Goal: Task Accomplishment & Management: Use online tool/utility

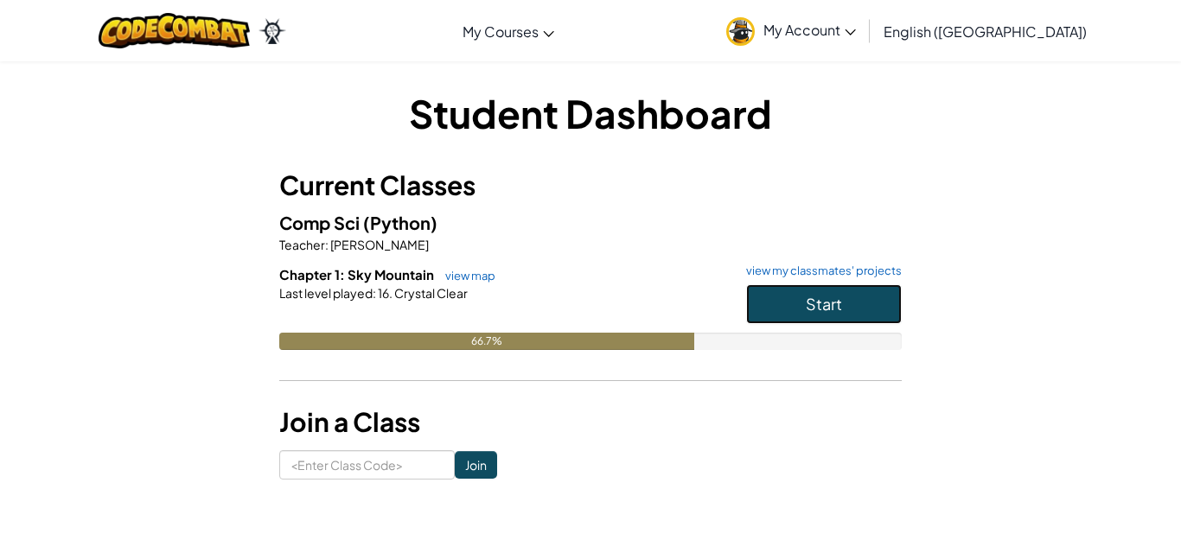
click at [813, 306] on span "Start" at bounding box center [824, 304] width 36 height 20
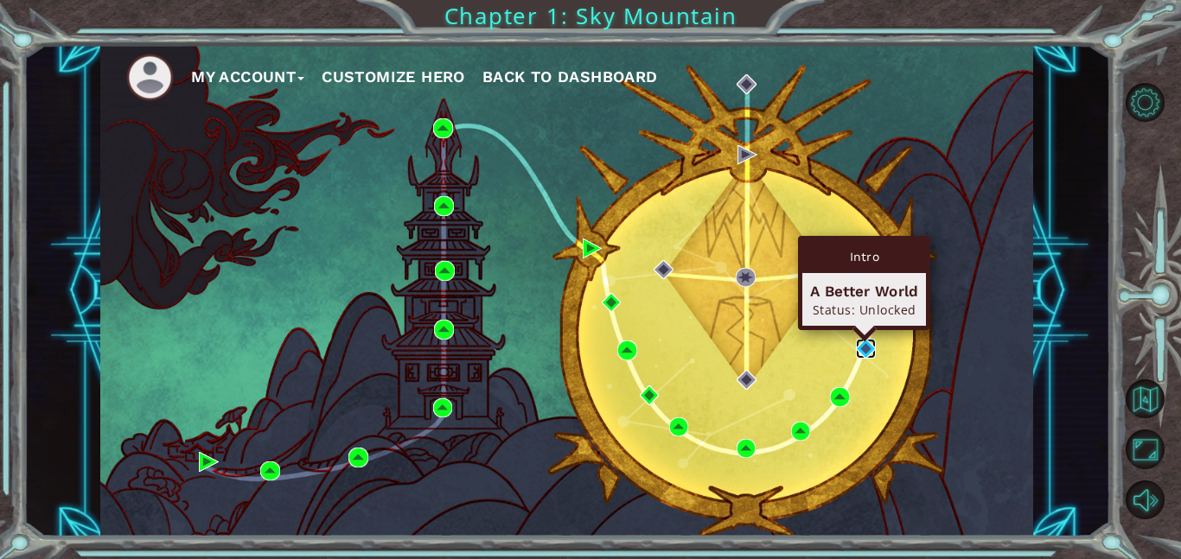
click at [859, 348] on img at bounding box center [866, 349] width 20 height 20
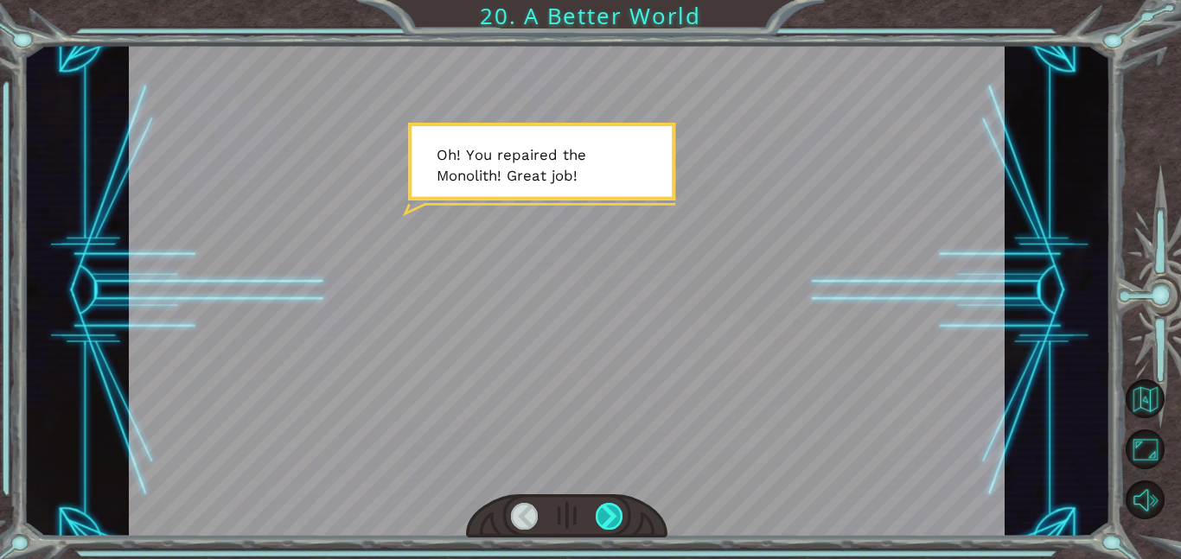
click at [601, 504] on div at bounding box center [610, 516] width 28 height 27
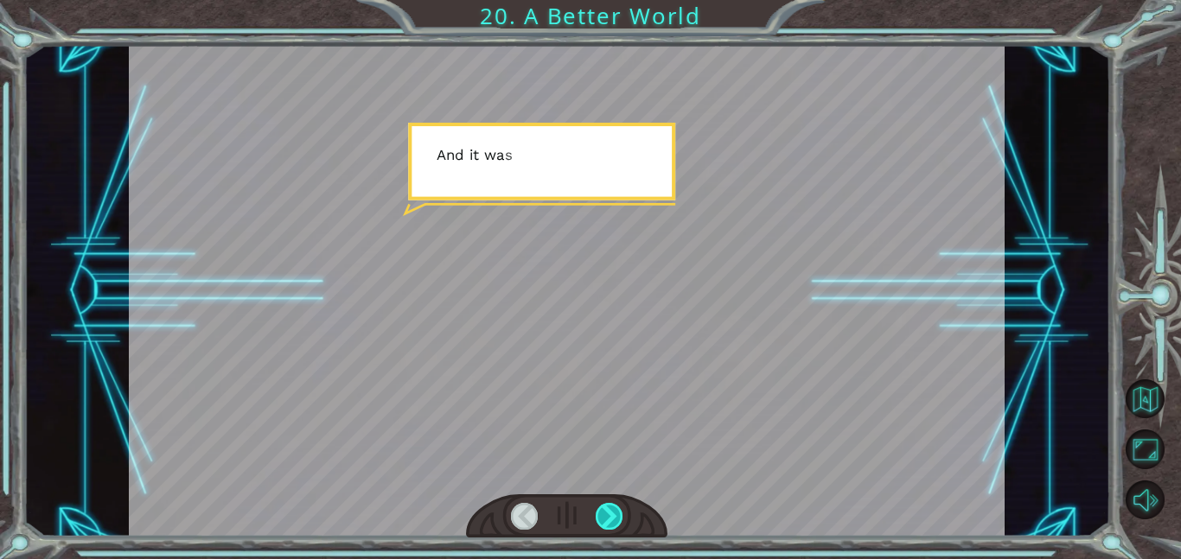
click at [601, 504] on div at bounding box center [610, 516] width 28 height 27
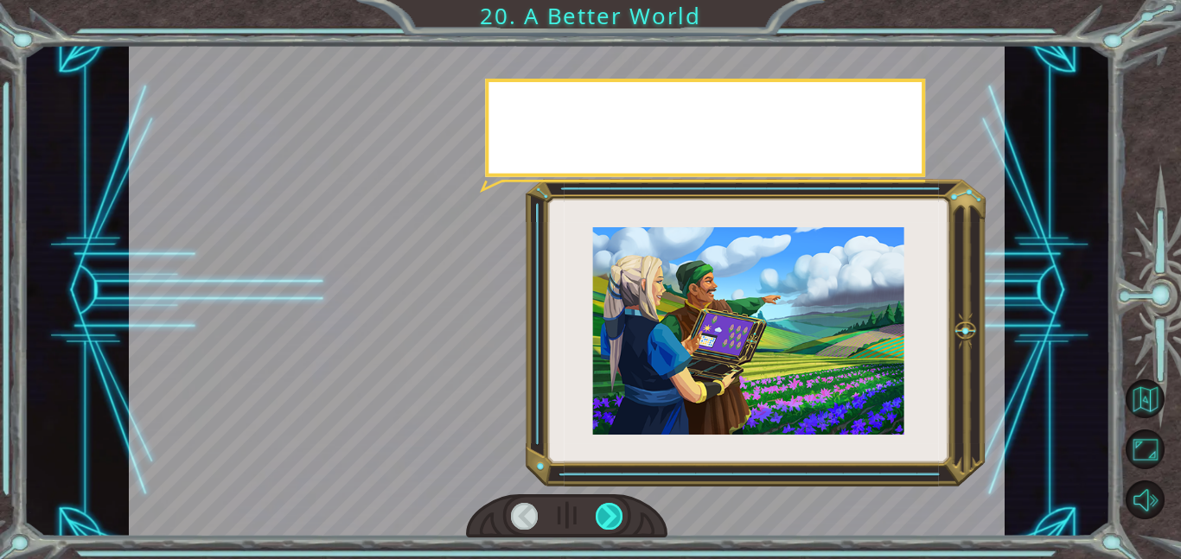
click at [603, 507] on div at bounding box center [610, 516] width 28 height 27
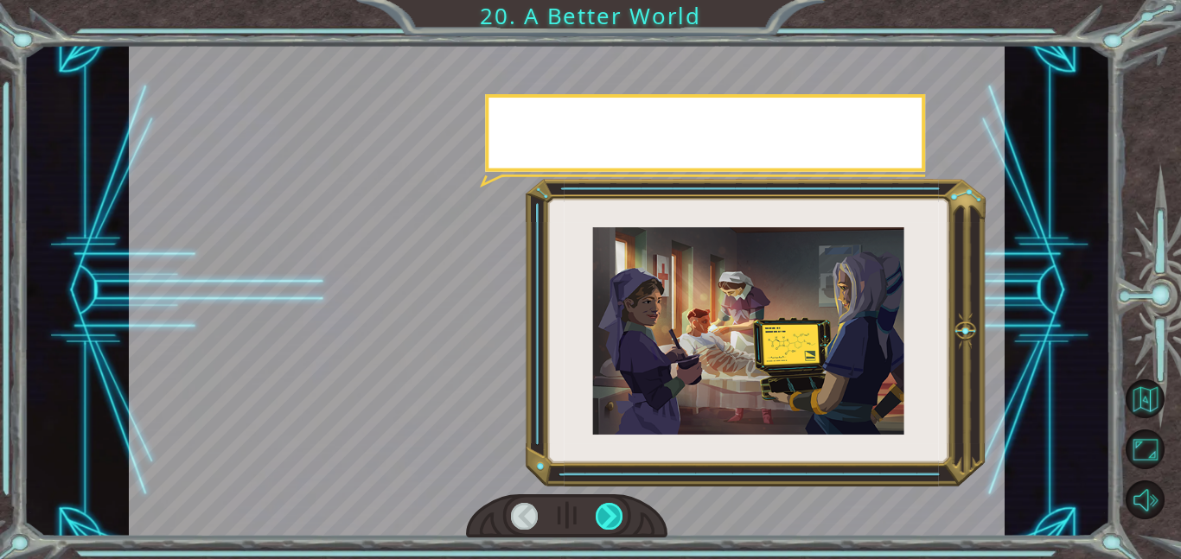
click at [603, 507] on div at bounding box center [610, 516] width 28 height 27
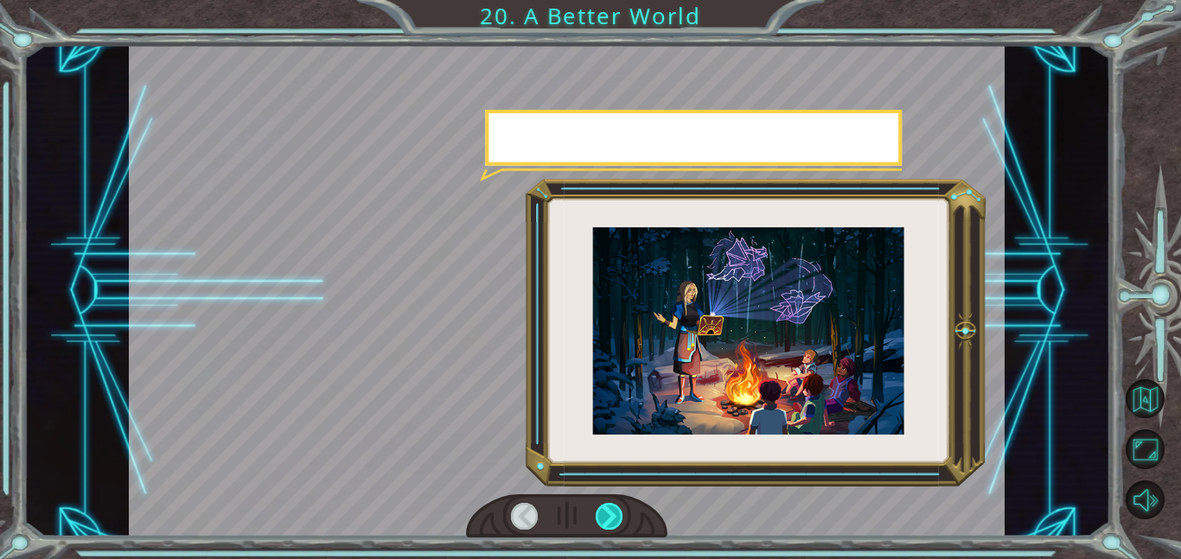
click at [603, 507] on div at bounding box center [610, 516] width 28 height 27
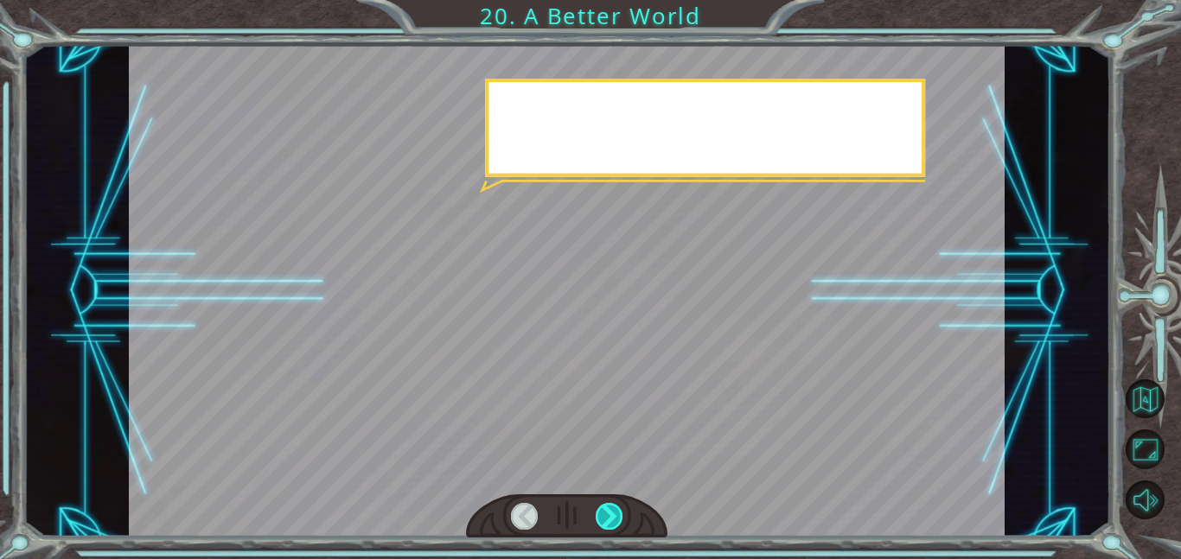
click at [603, 507] on div at bounding box center [610, 516] width 28 height 27
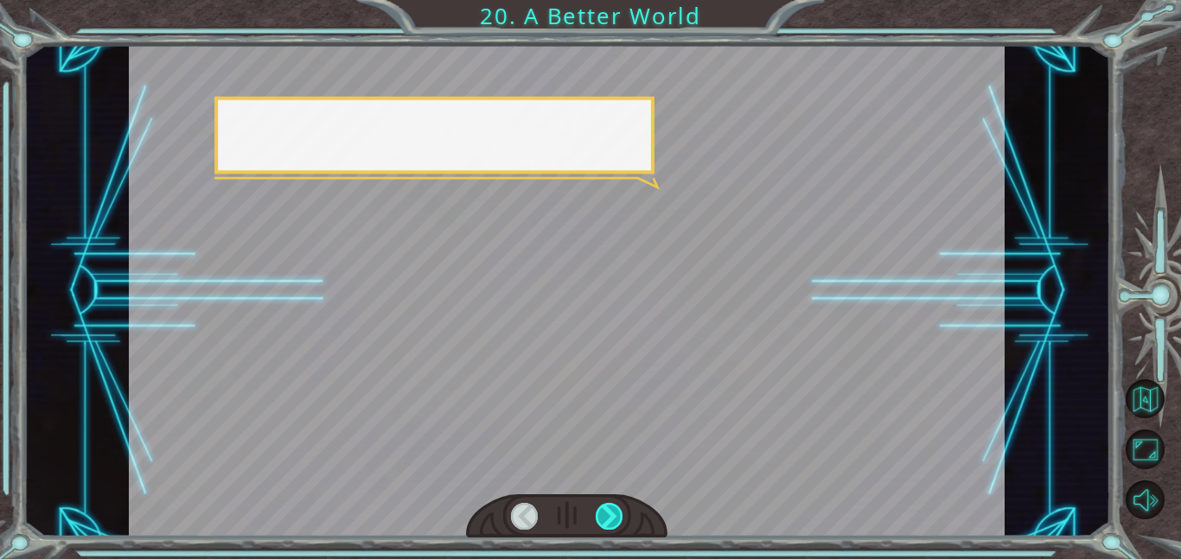
click at [603, 507] on div at bounding box center [610, 516] width 28 height 27
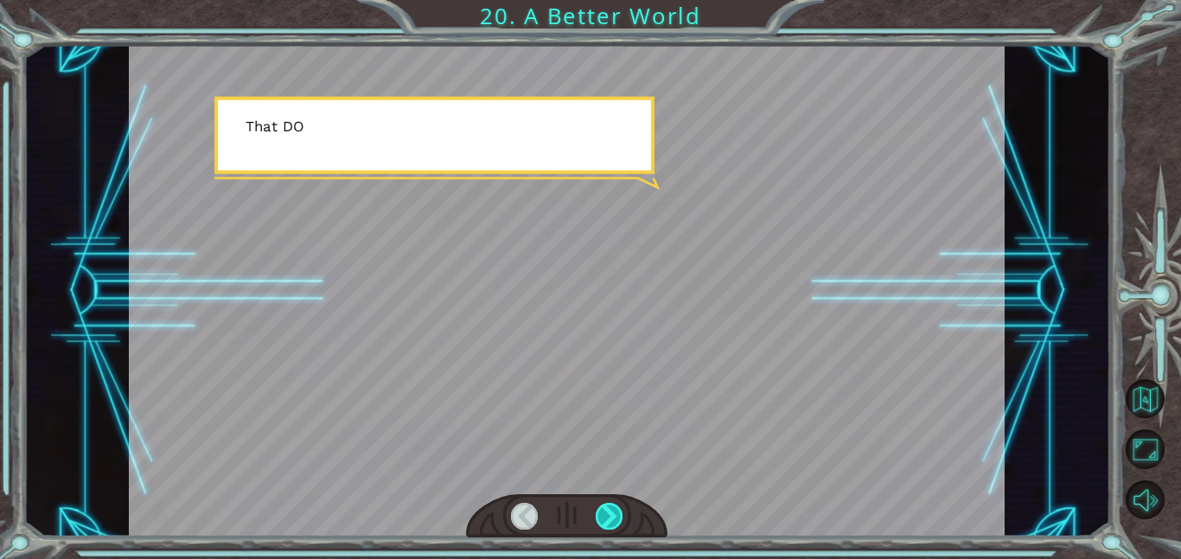
click at [603, 507] on div at bounding box center [610, 516] width 28 height 27
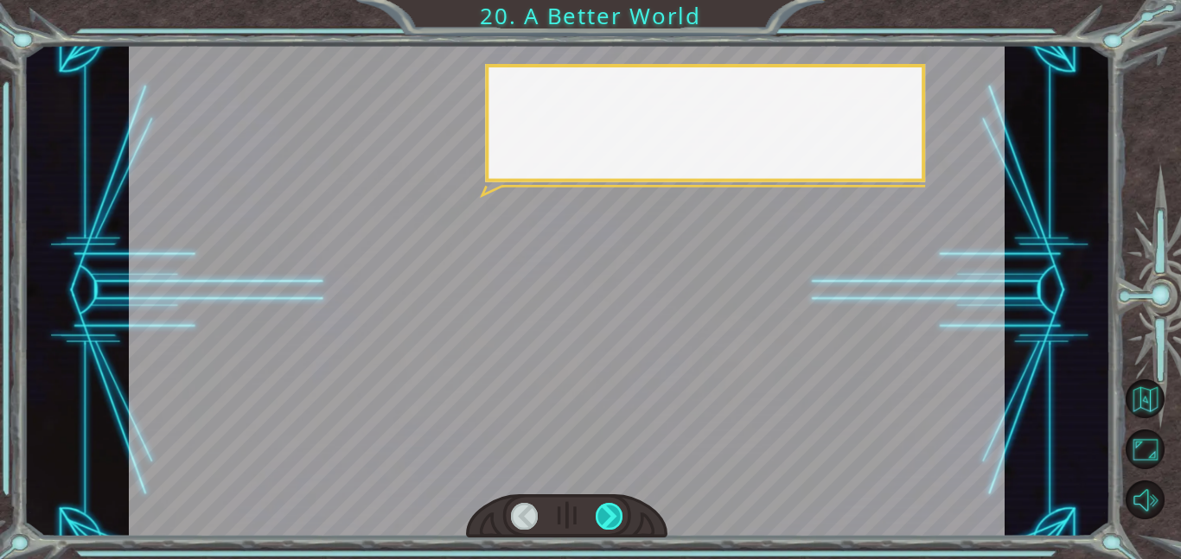
click at [603, 507] on div at bounding box center [610, 516] width 28 height 27
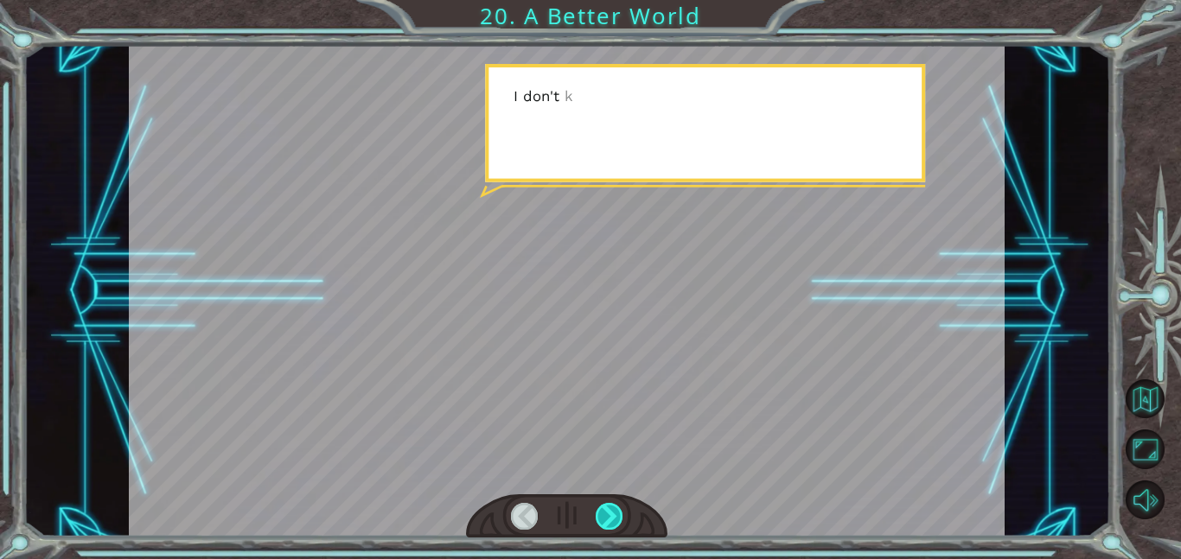
click at [603, 507] on div at bounding box center [610, 516] width 28 height 27
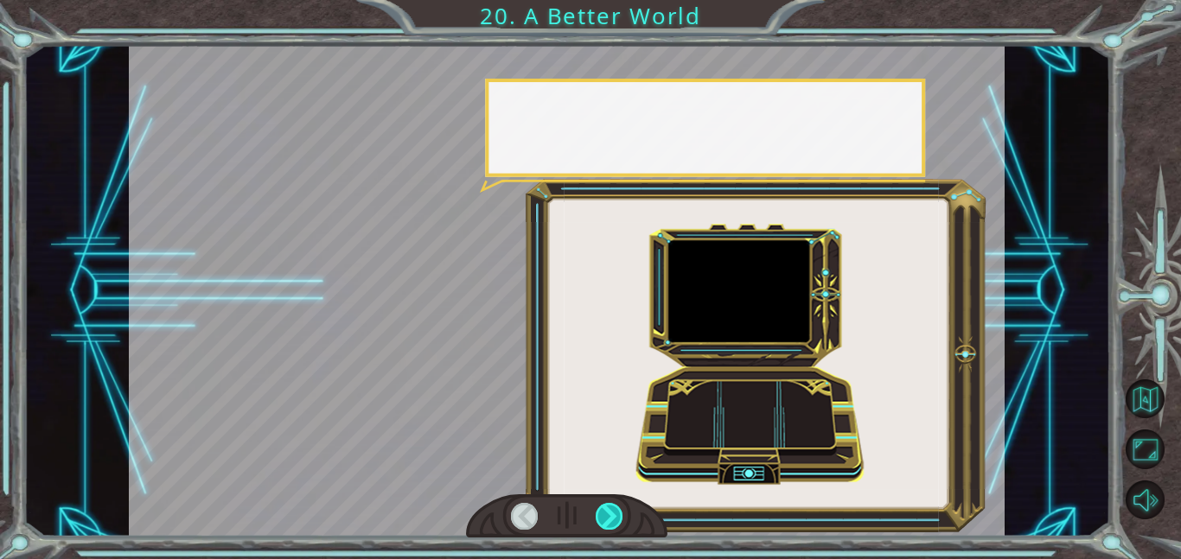
click at [603, 507] on div at bounding box center [610, 516] width 28 height 27
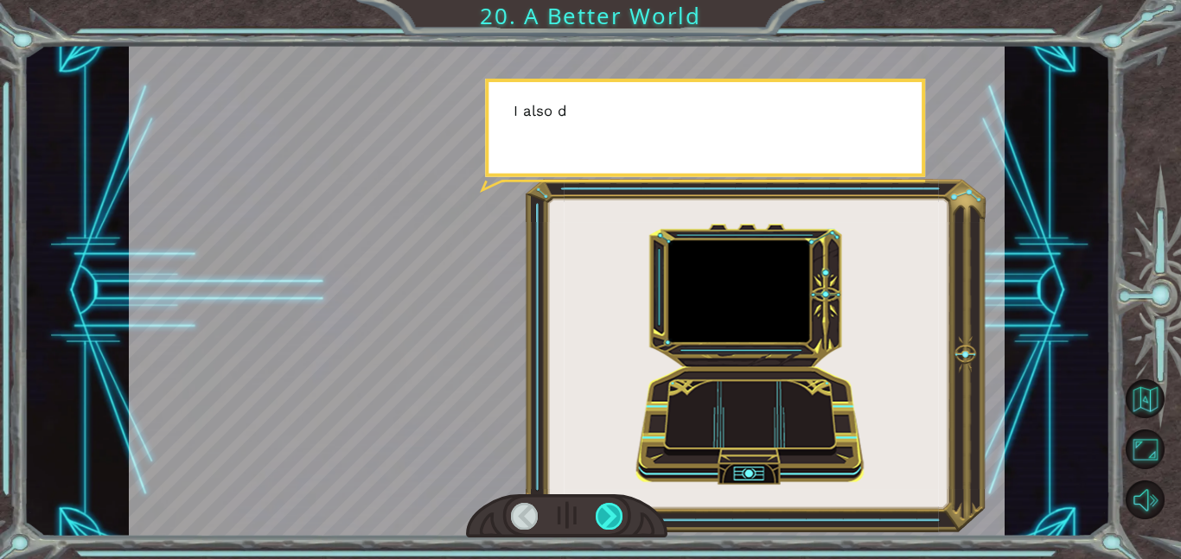
click at [603, 507] on div at bounding box center [610, 516] width 28 height 27
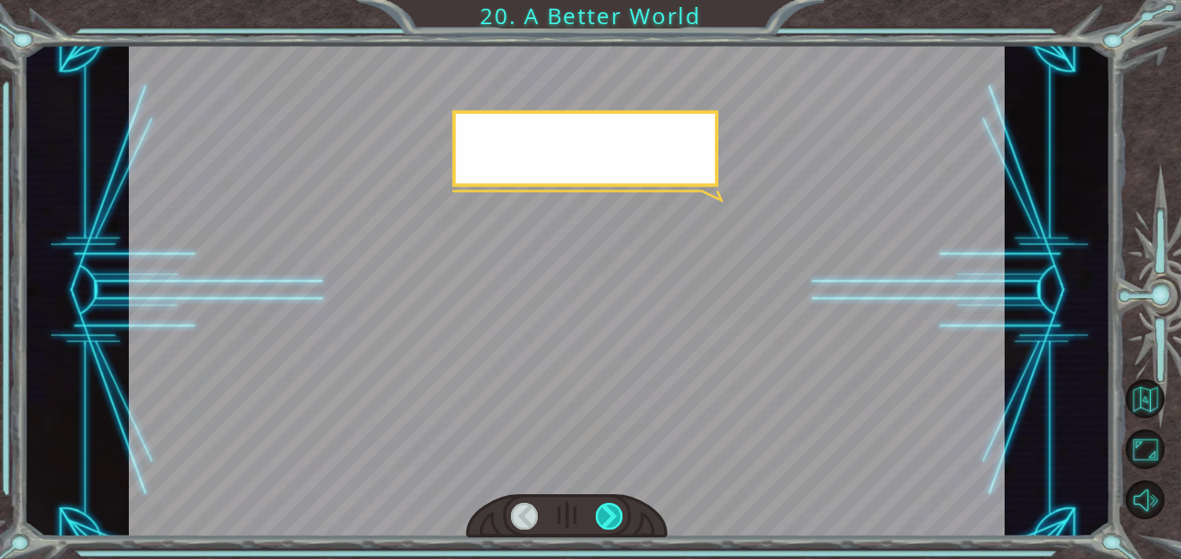
click at [603, 507] on div at bounding box center [610, 516] width 28 height 27
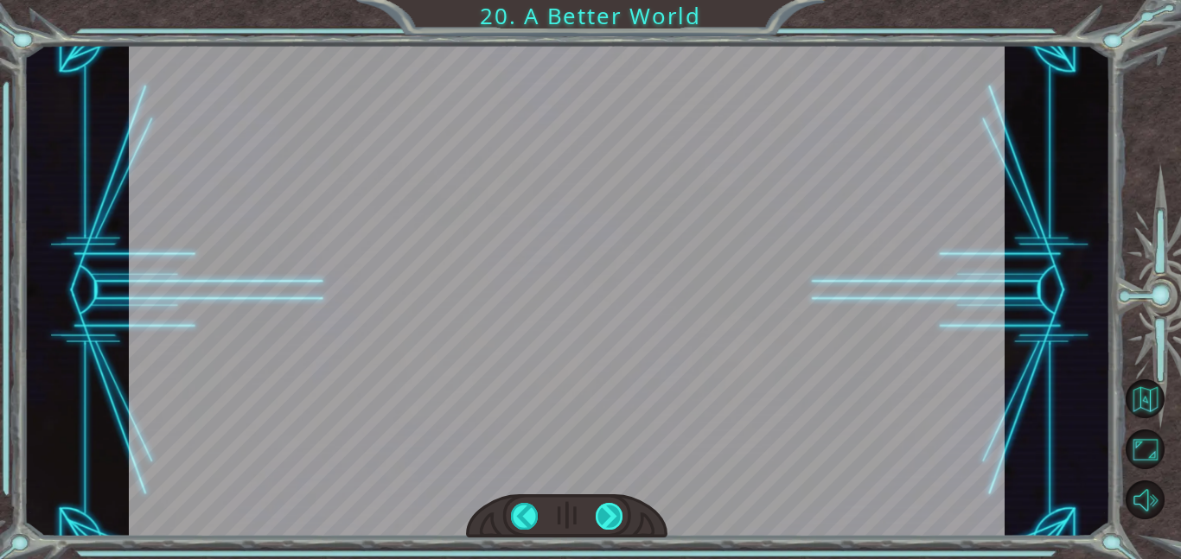
click at [603, 507] on div at bounding box center [610, 516] width 28 height 27
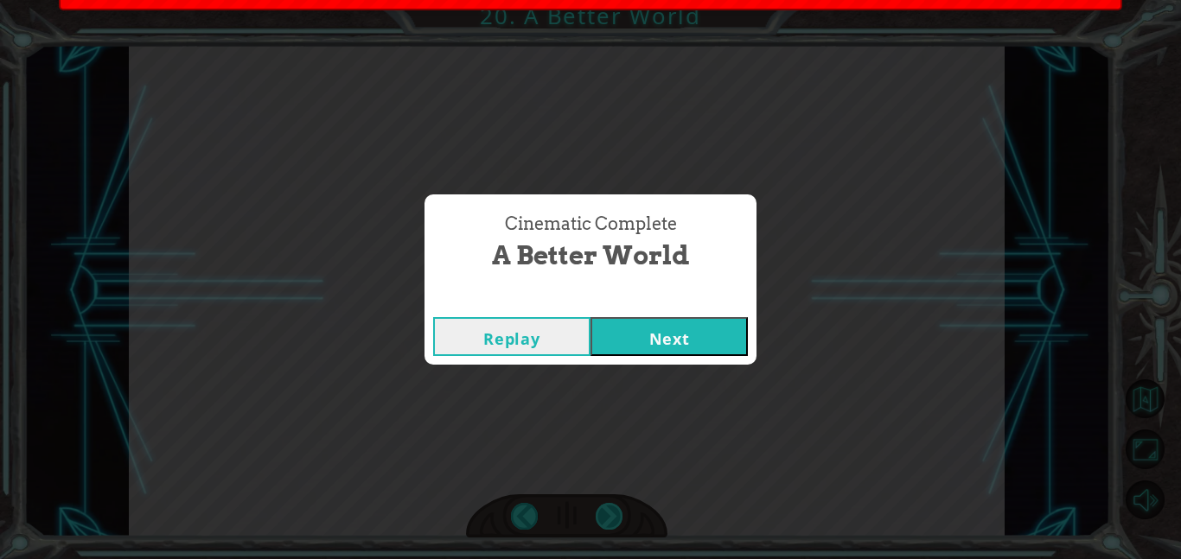
click at [603, 507] on div "Cinematic Complete A Better World Replay Next" at bounding box center [590, 279] width 1181 height 559
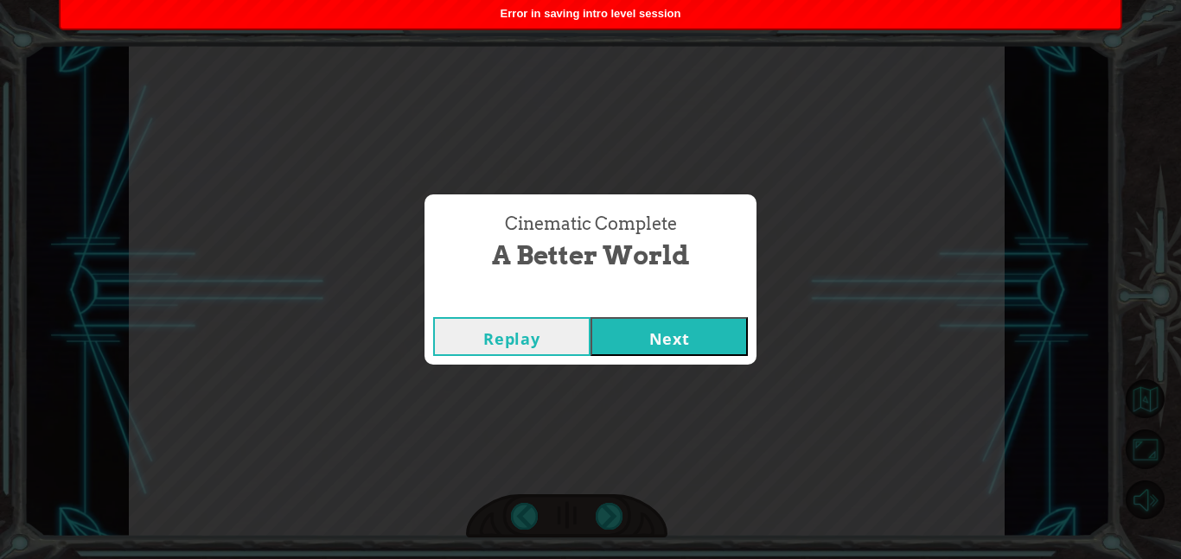
click at [668, 354] on button "Next" at bounding box center [668, 336] width 157 height 39
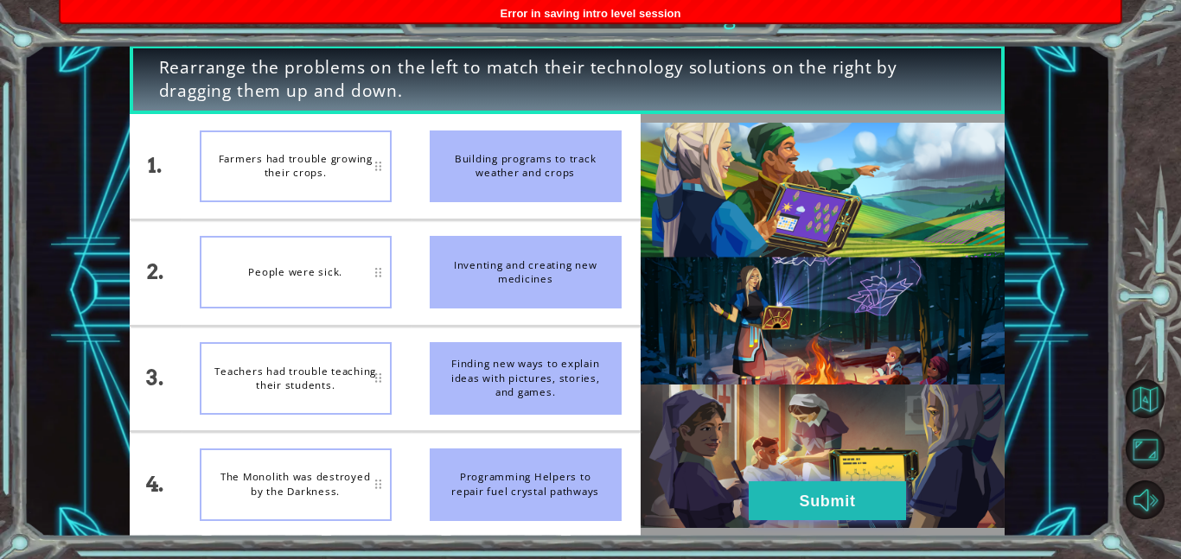
click at [859, 504] on button "Submit" at bounding box center [827, 501] width 157 height 39
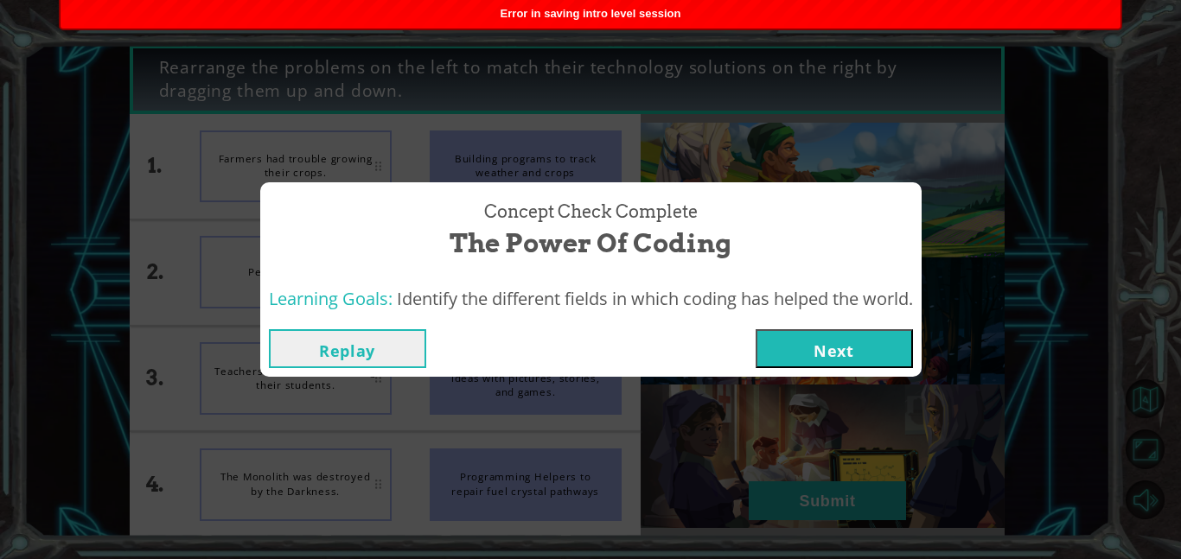
click at [845, 354] on button "Next" at bounding box center [834, 348] width 157 height 39
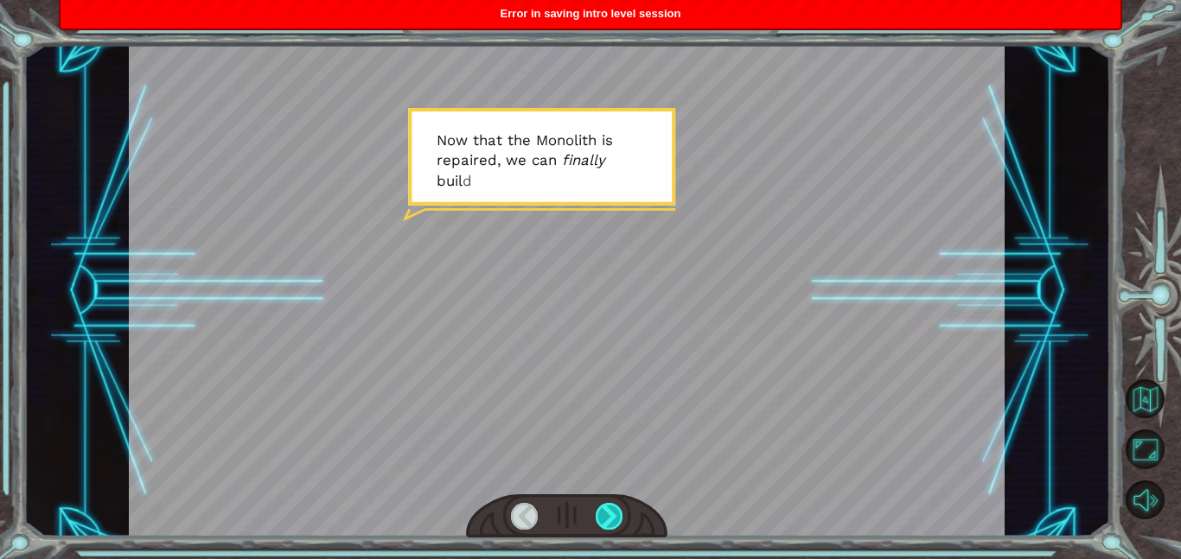
click at [609, 520] on div at bounding box center [610, 516] width 28 height 27
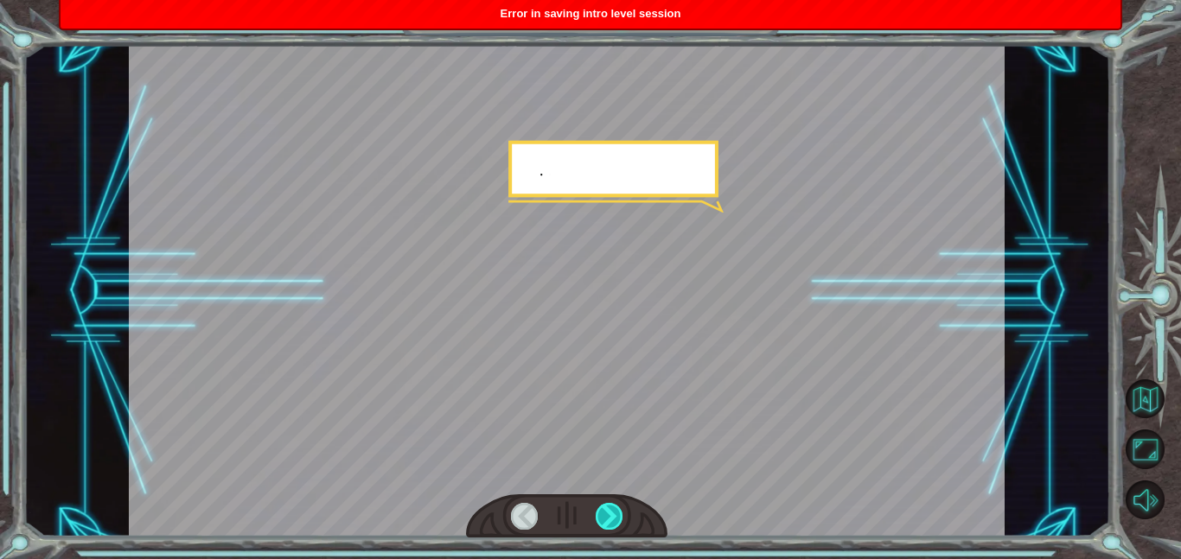
click at [609, 520] on div at bounding box center [610, 516] width 28 height 27
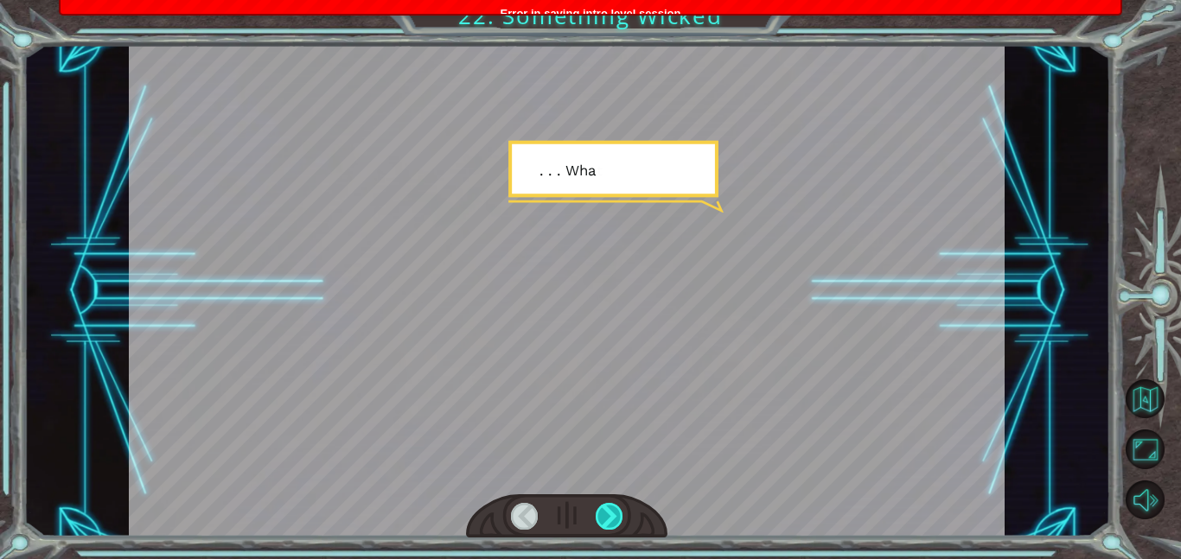
click at [609, 520] on div at bounding box center [610, 516] width 28 height 27
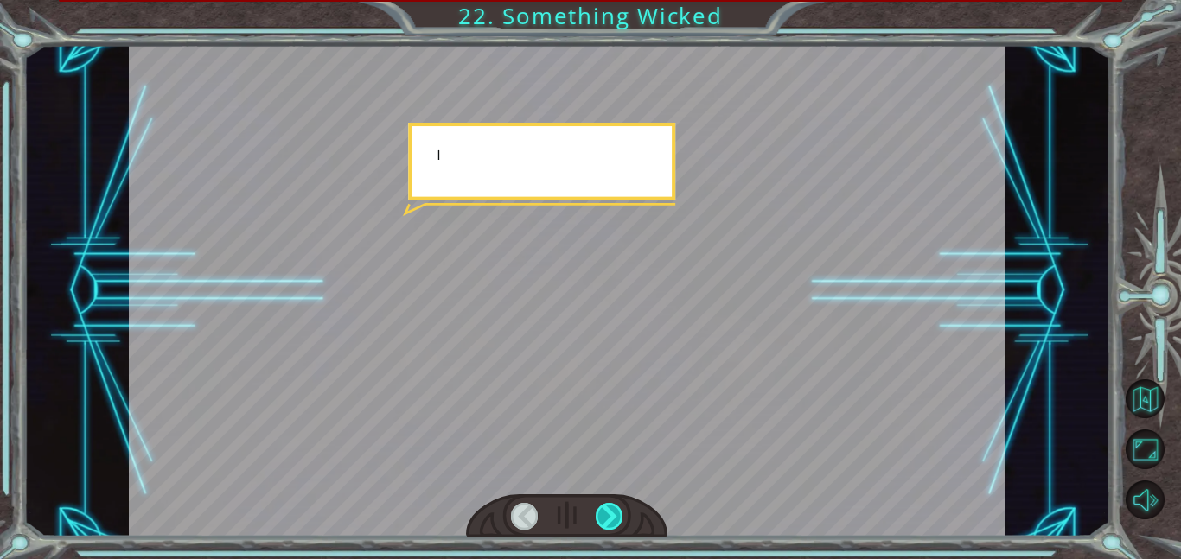
click at [609, 520] on div at bounding box center [610, 516] width 28 height 27
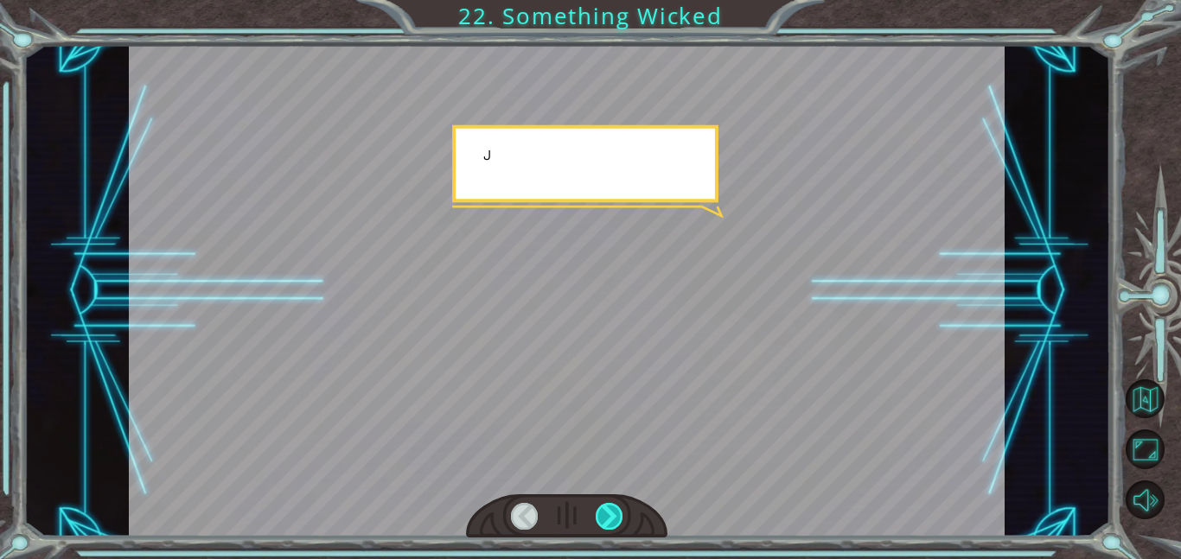
click at [609, 520] on div at bounding box center [610, 516] width 28 height 27
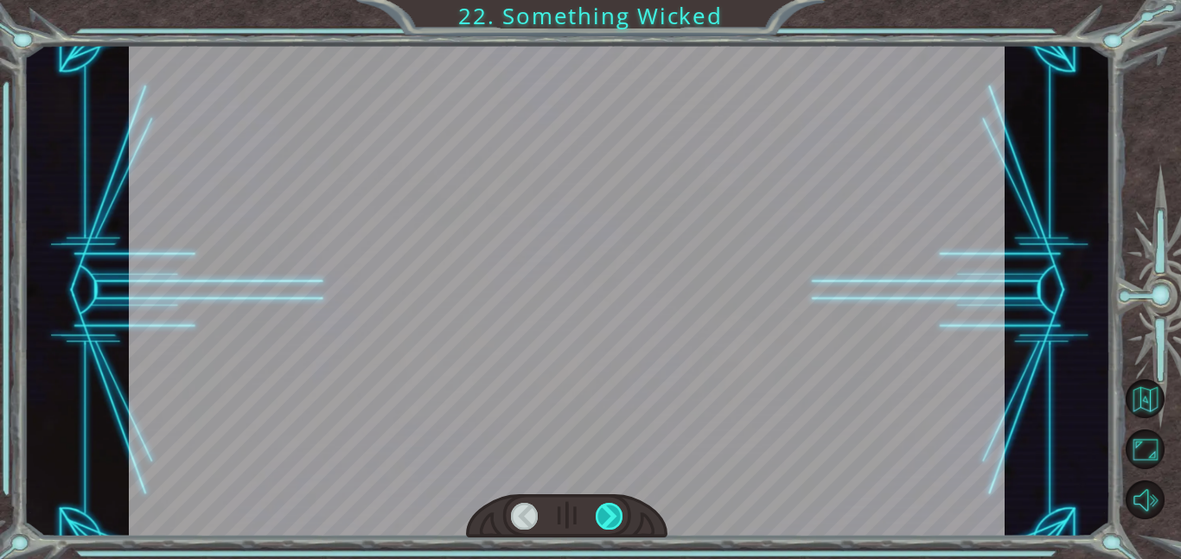
click at [609, 520] on div at bounding box center [610, 516] width 28 height 27
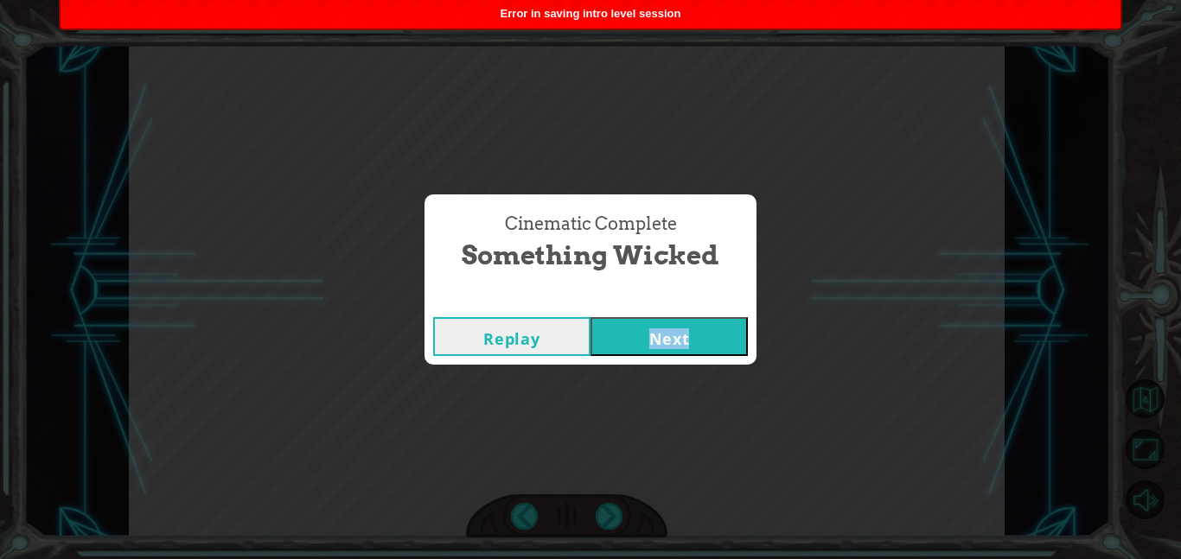
click at [658, 327] on button "Next" at bounding box center [668, 336] width 157 height 39
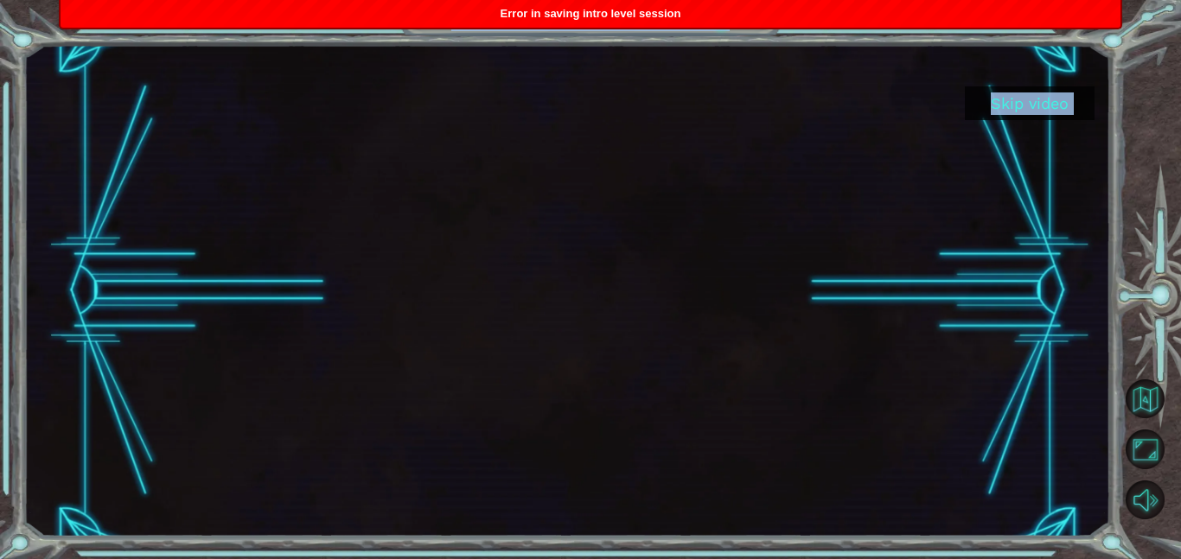
click at [658, 327] on div at bounding box center [567, 291] width 875 height 492
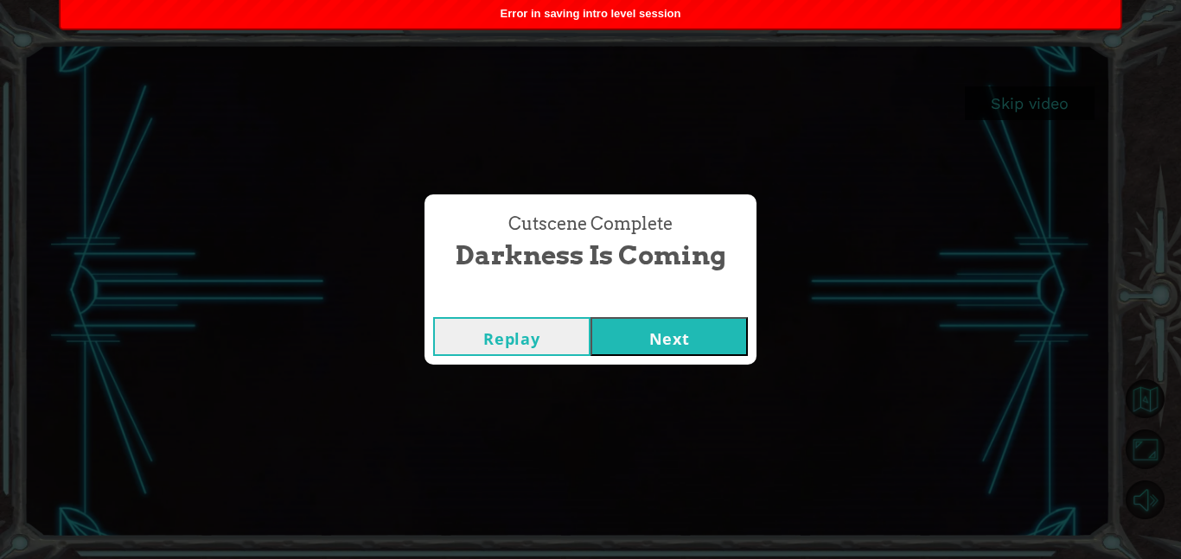
click at [678, 333] on button "Next" at bounding box center [668, 336] width 157 height 39
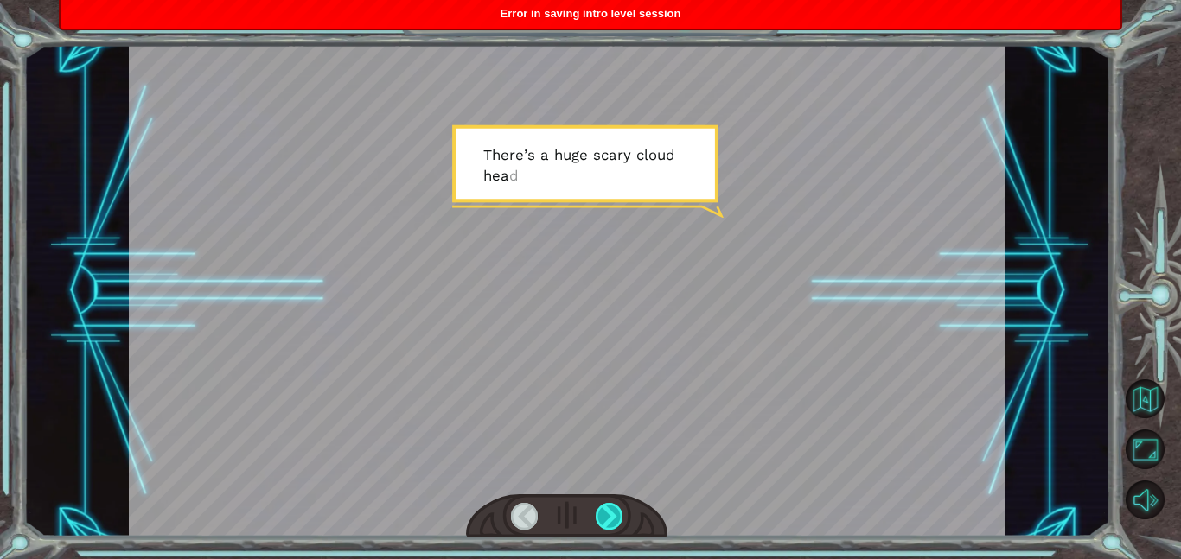
click at [609, 523] on div at bounding box center [610, 516] width 28 height 27
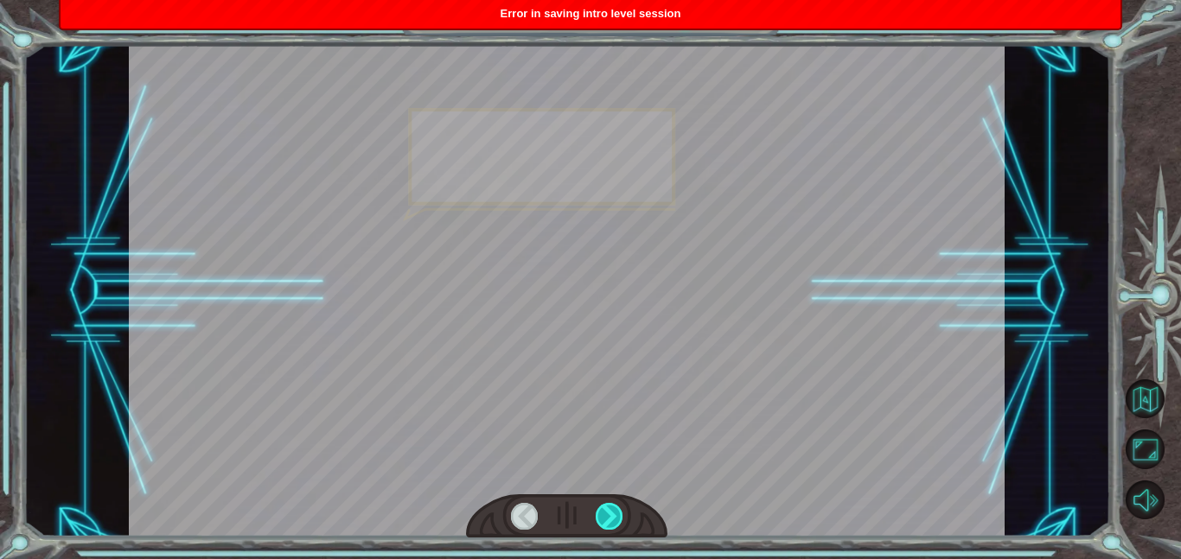
click at [609, 523] on div at bounding box center [610, 516] width 28 height 27
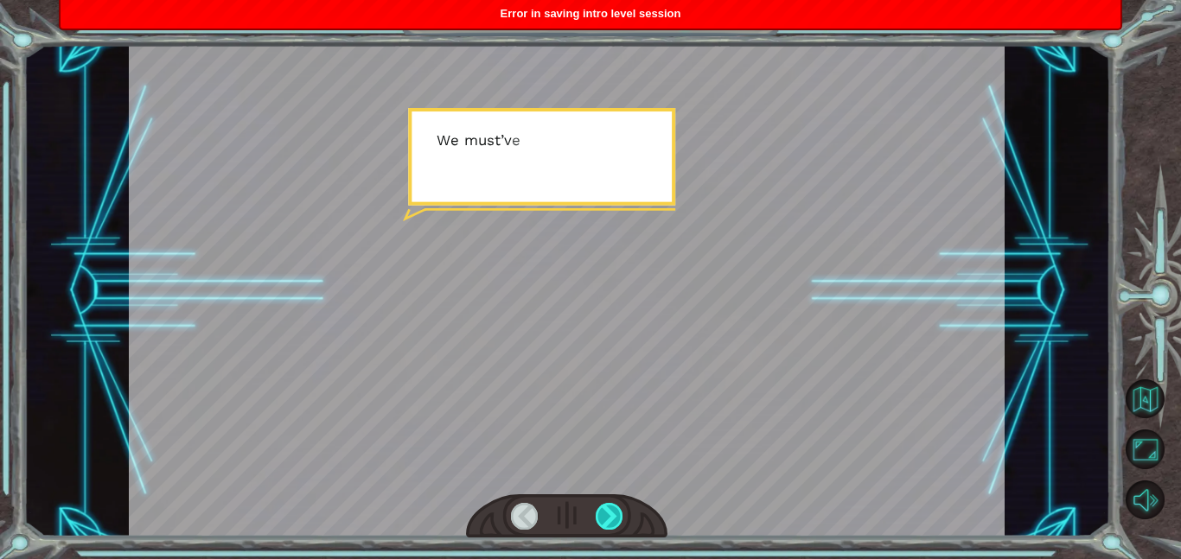
click at [609, 523] on div at bounding box center [610, 516] width 28 height 27
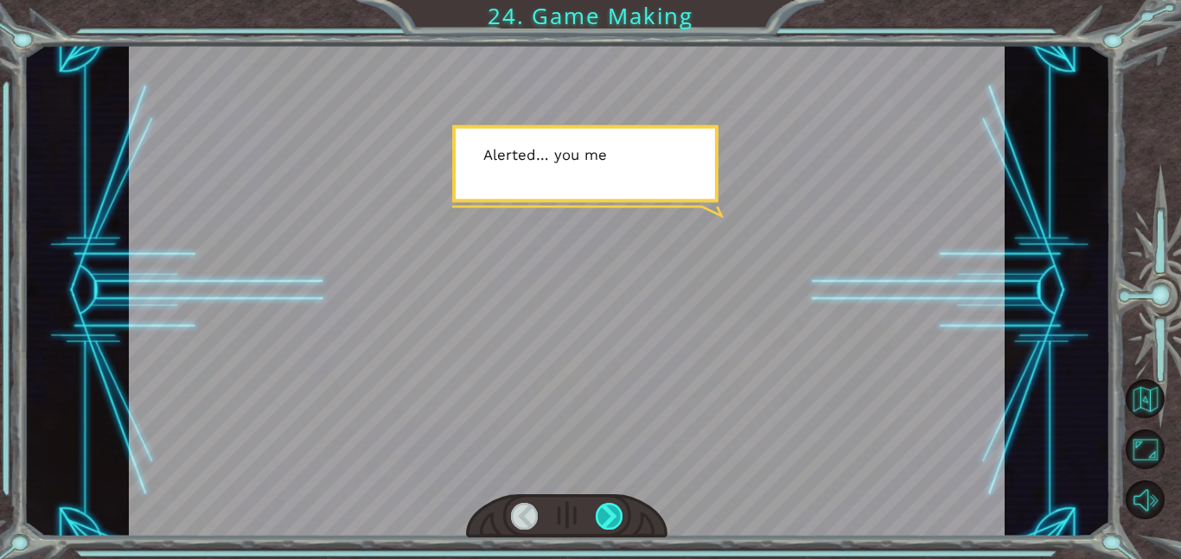
click at [603, 521] on div at bounding box center [610, 516] width 28 height 27
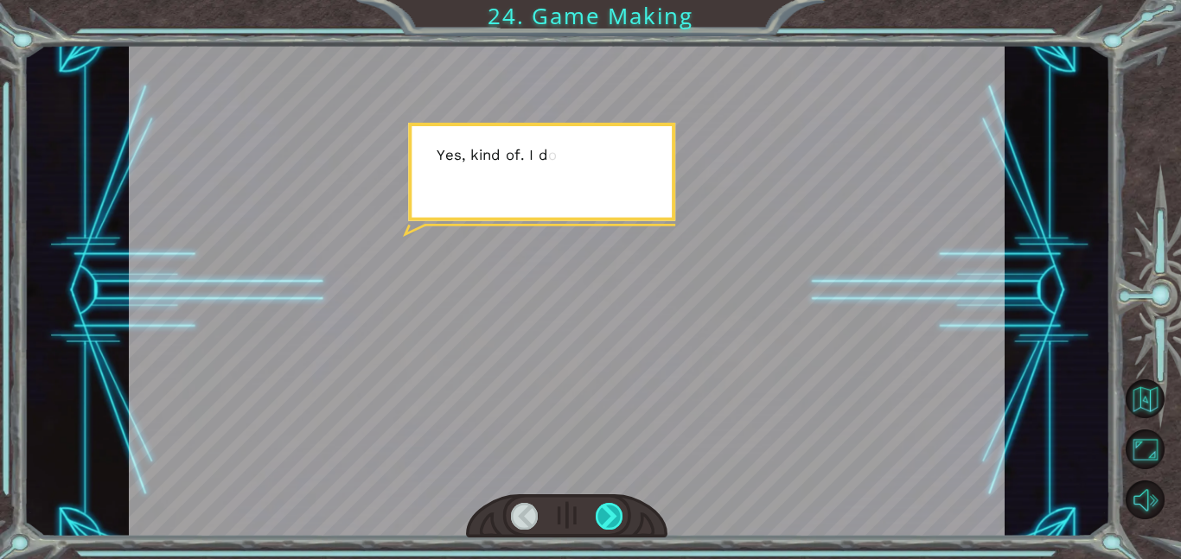
click at [609, 516] on div at bounding box center [610, 516] width 28 height 27
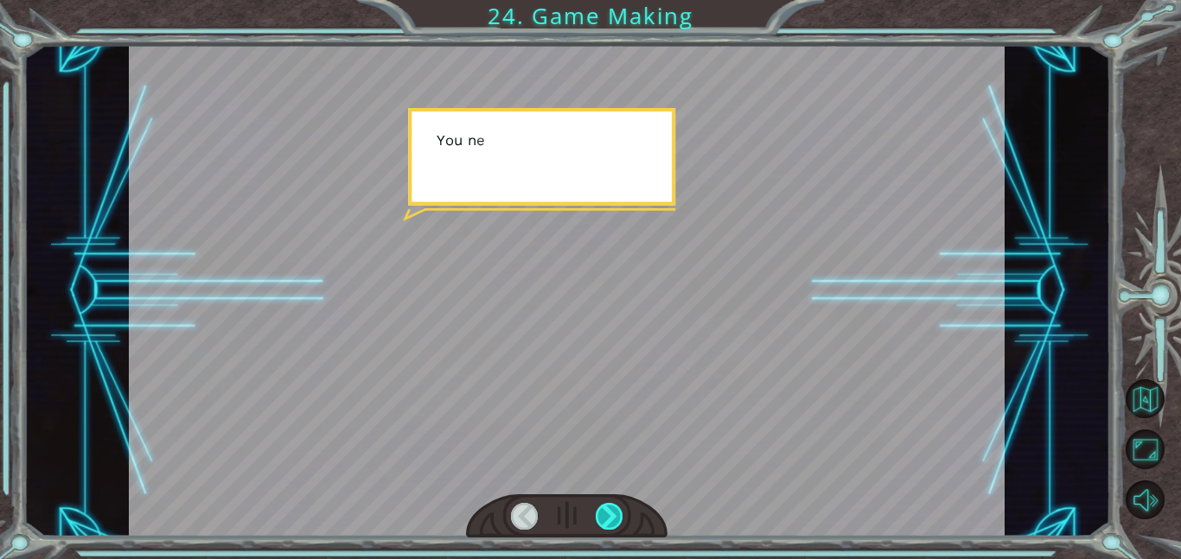
click at [609, 516] on div at bounding box center [610, 516] width 28 height 27
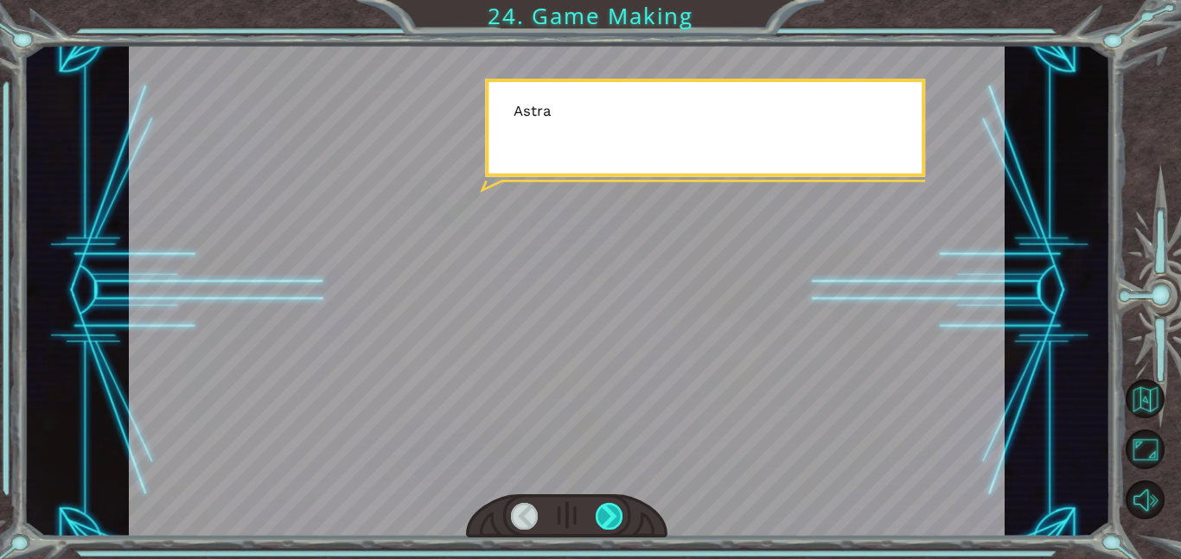
click at [609, 516] on div at bounding box center [610, 516] width 28 height 27
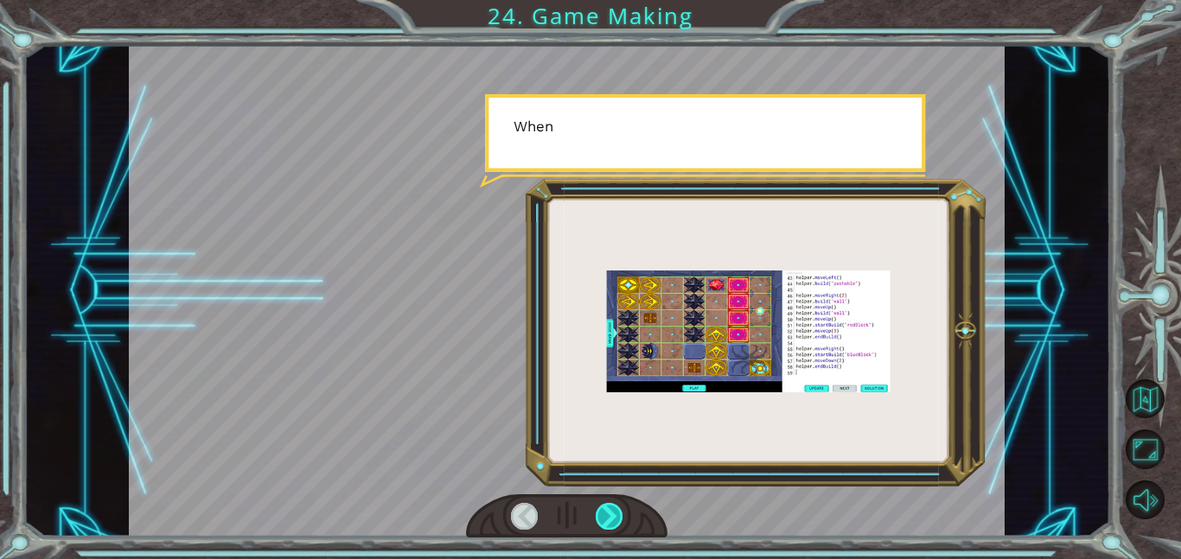
click at [609, 516] on div at bounding box center [610, 516] width 28 height 27
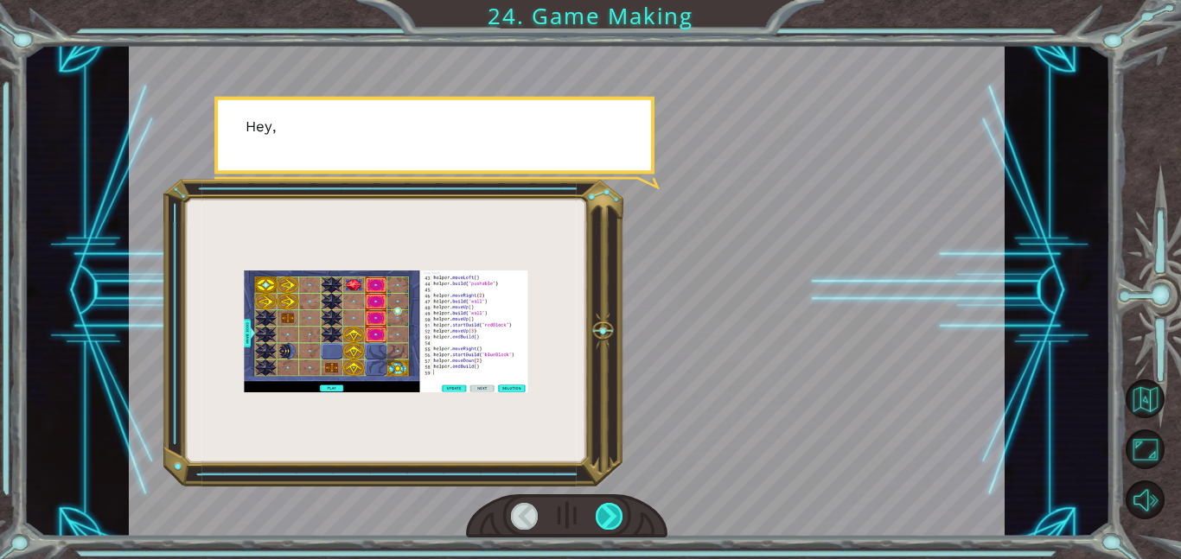
click at [609, 516] on div at bounding box center [610, 516] width 28 height 27
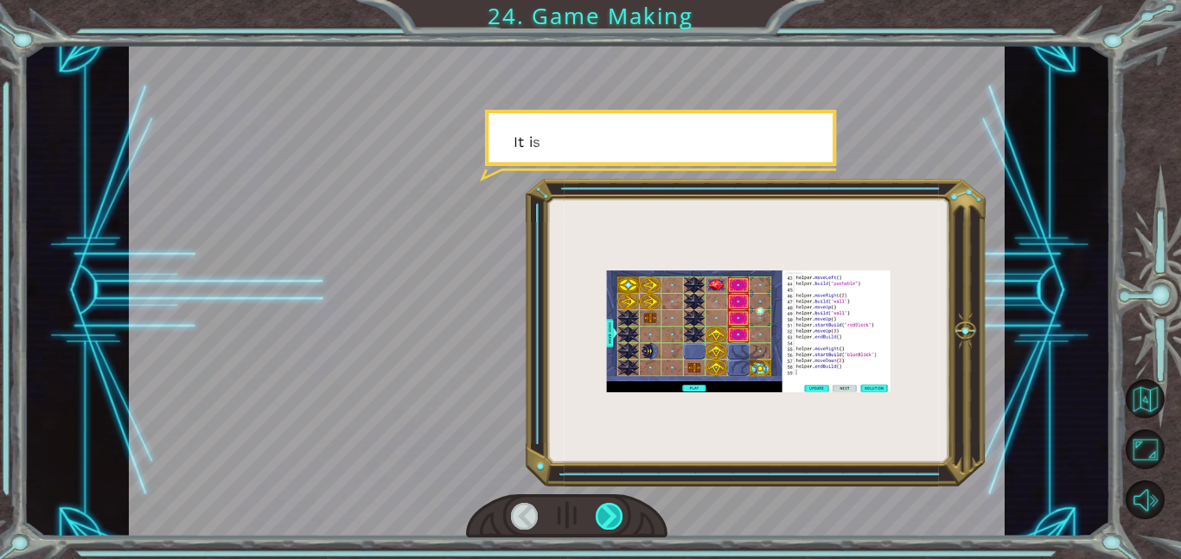
click at [609, 516] on div at bounding box center [610, 516] width 28 height 27
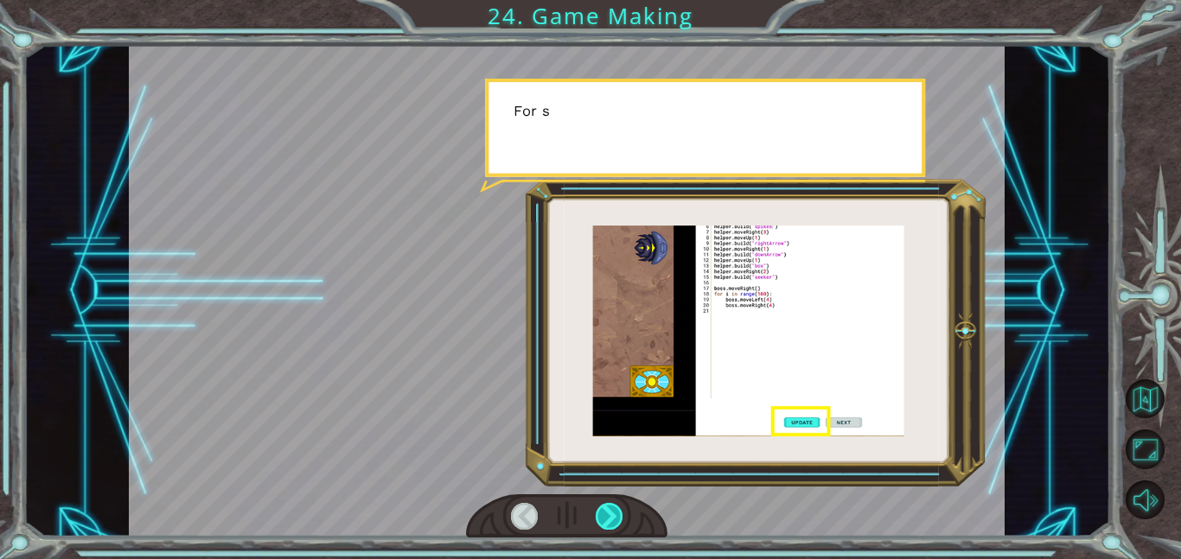
click at [609, 516] on div at bounding box center [610, 516] width 28 height 27
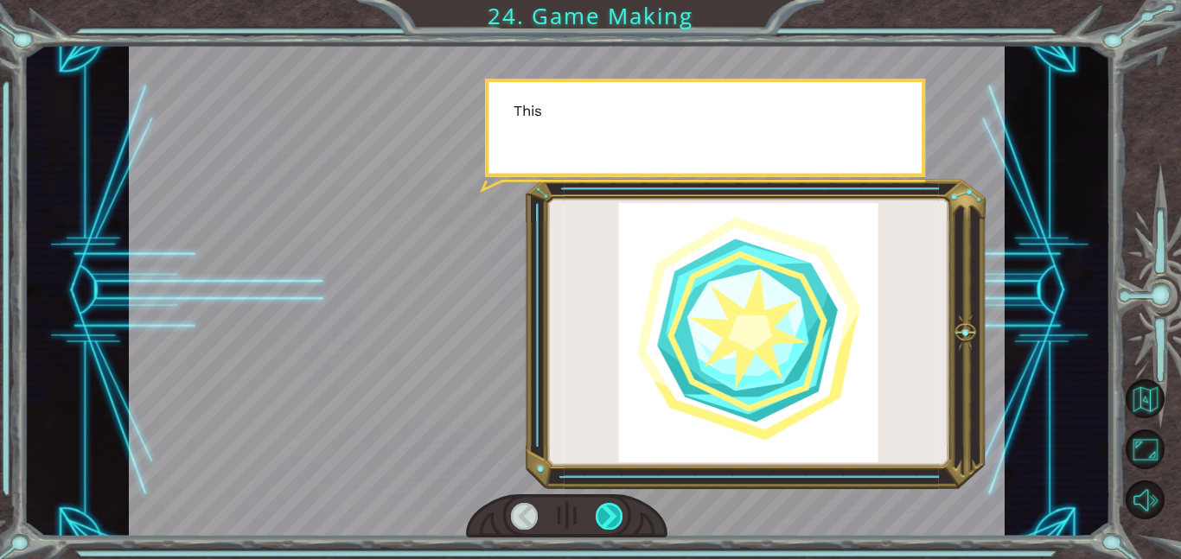
click at [609, 516] on div at bounding box center [610, 516] width 28 height 27
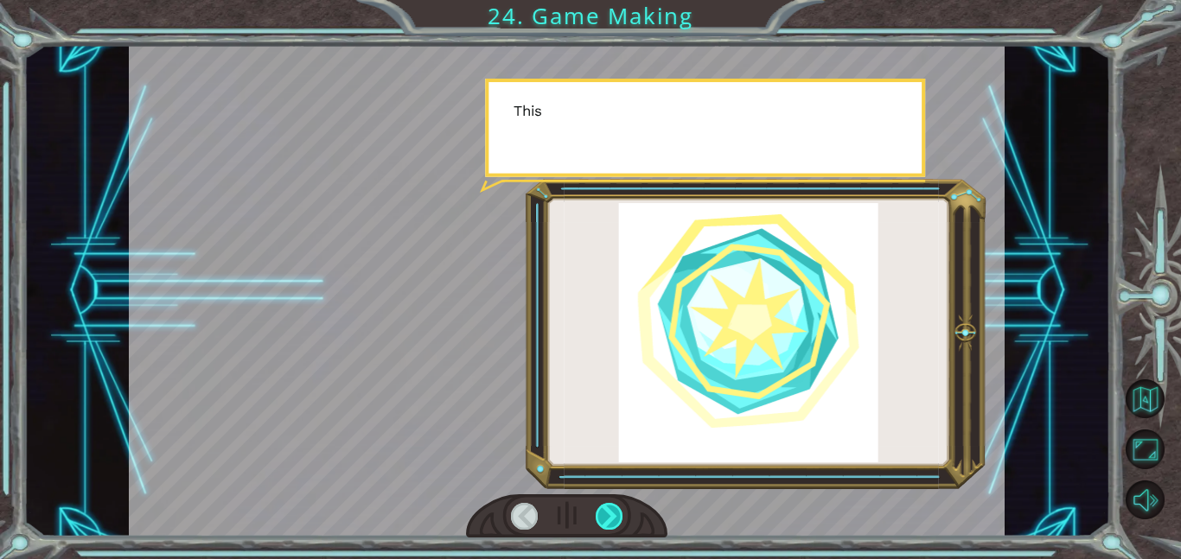
click at [609, 516] on div at bounding box center [610, 516] width 28 height 27
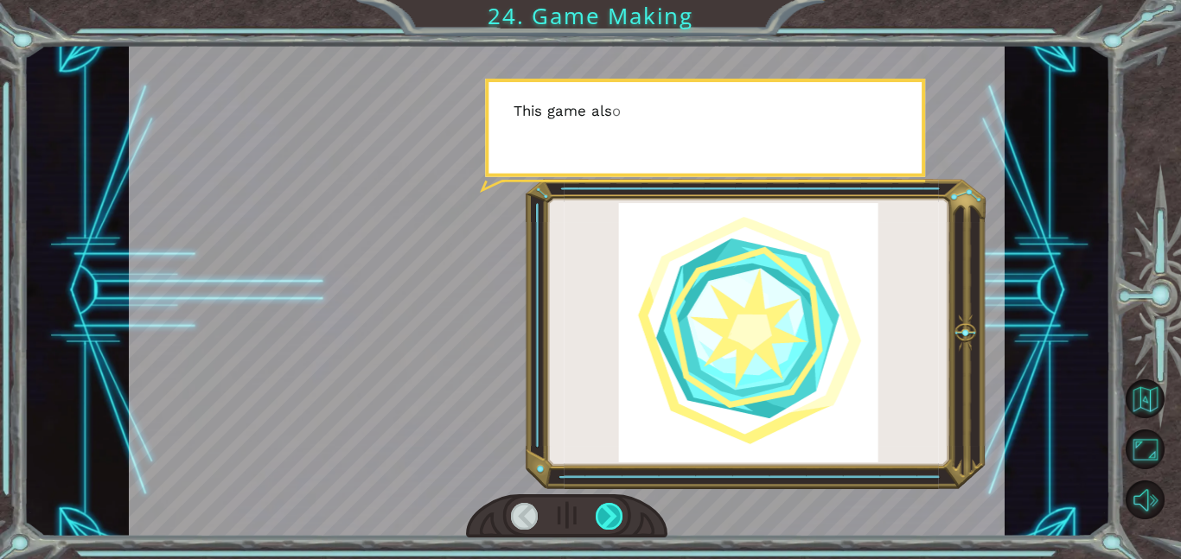
click at [609, 516] on div at bounding box center [610, 516] width 28 height 27
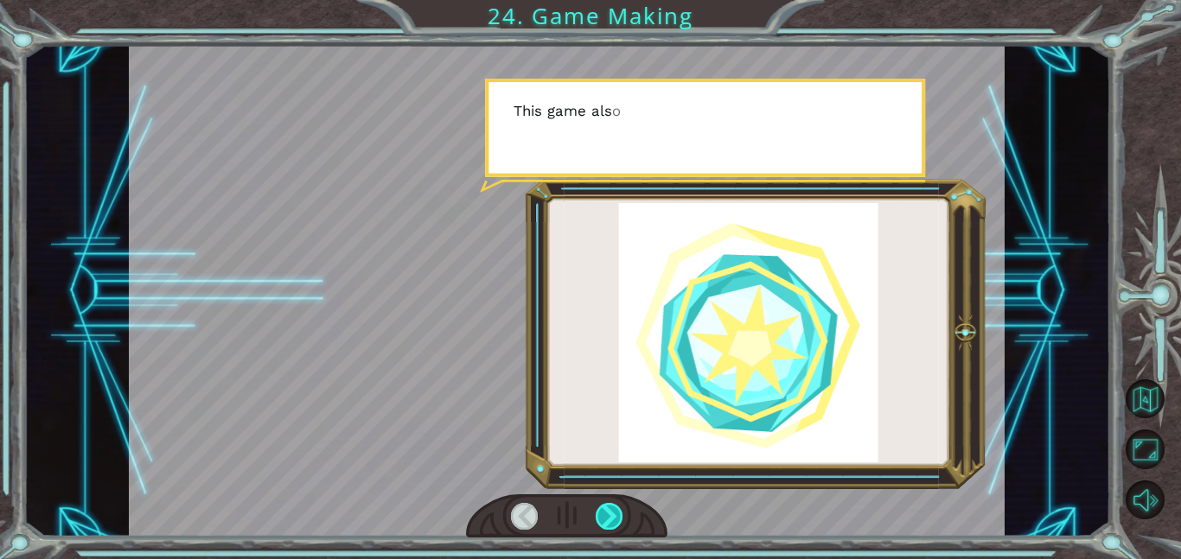
click at [609, 516] on div at bounding box center [610, 516] width 28 height 27
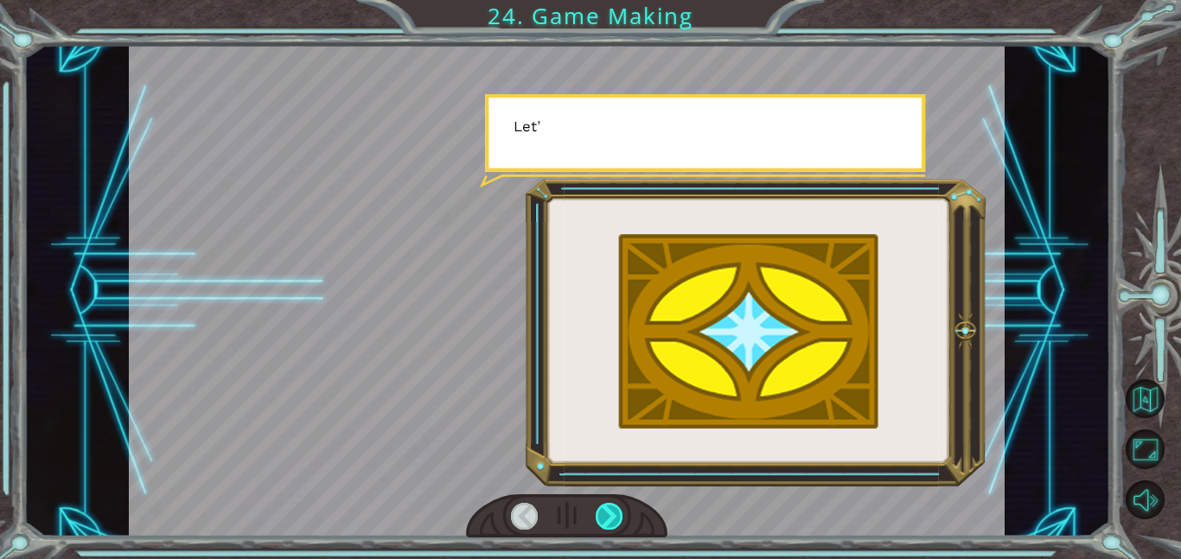
click at [609, 516] on div at bounding box center [610, 516] width 28 height 27
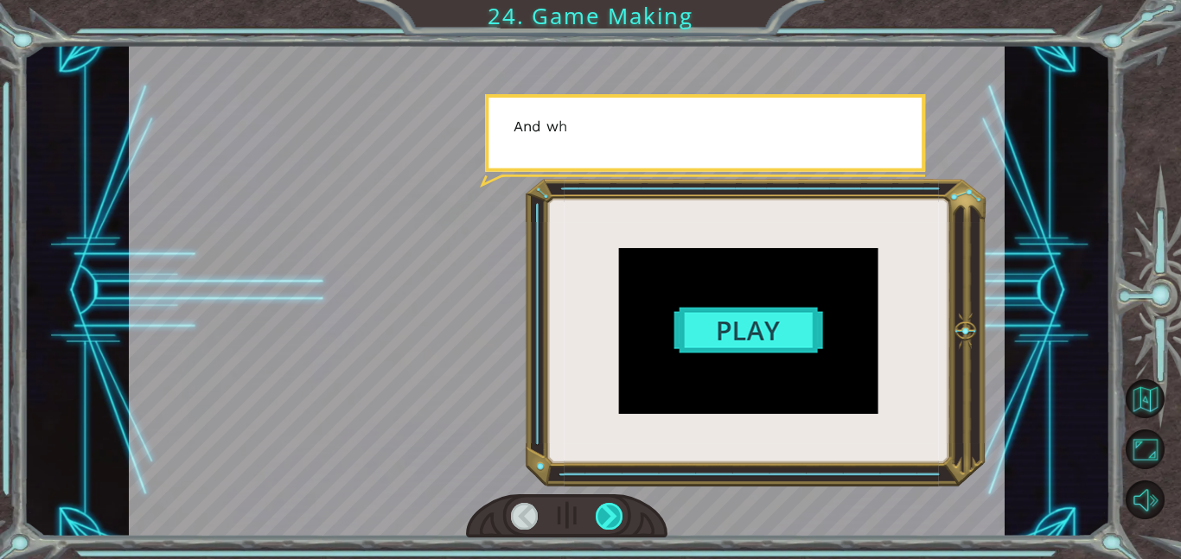
click at [609, 516] on div at bounding box center [610, 516] width 28 height 27
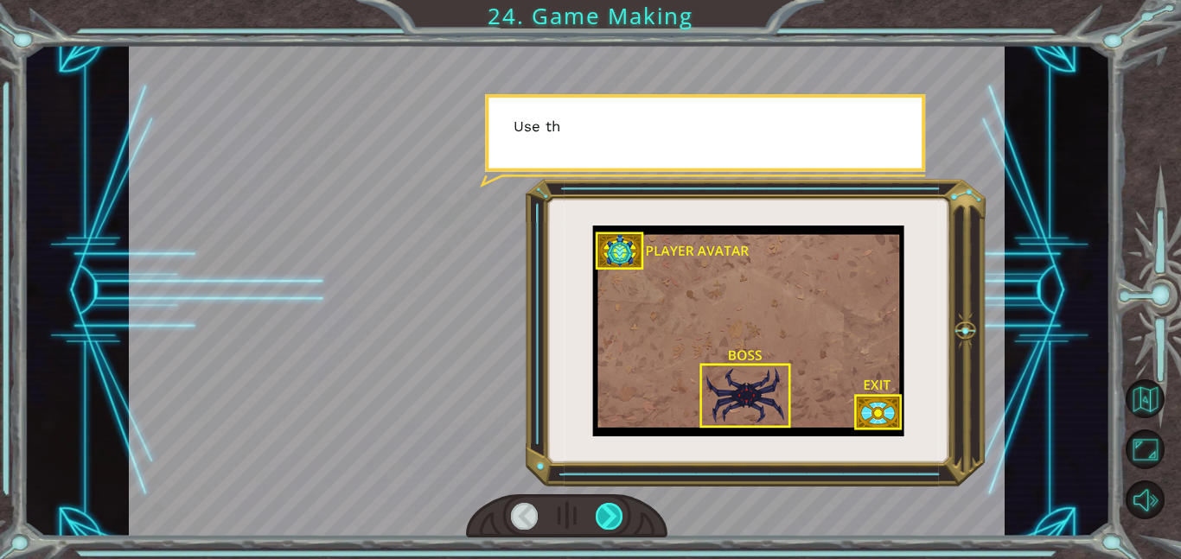
click at [609, 516] on div at bounding box center [610, 516] width 28 height 27
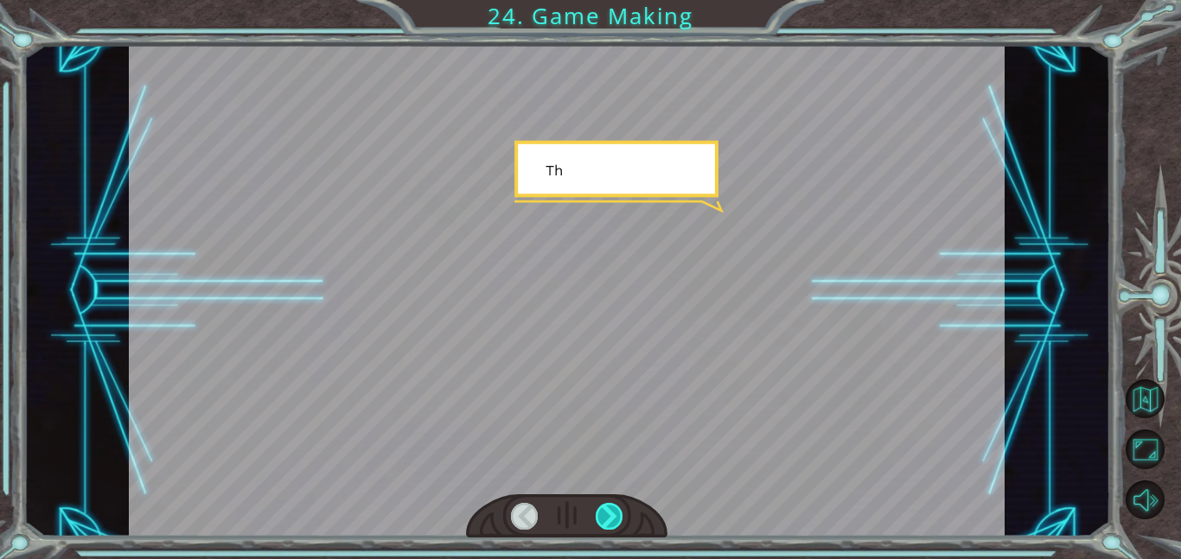
click at [609, 516] on div at bounding box center [610, 516] width 28 height 27
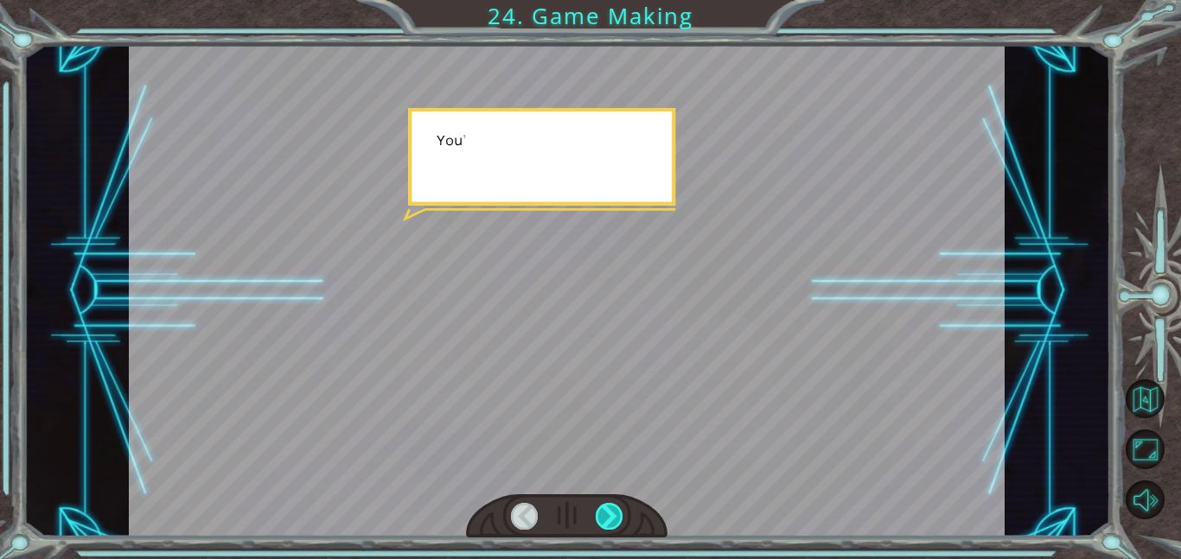
click at [609, 516] on div at bounding box center [610, 516] width 28 height 27
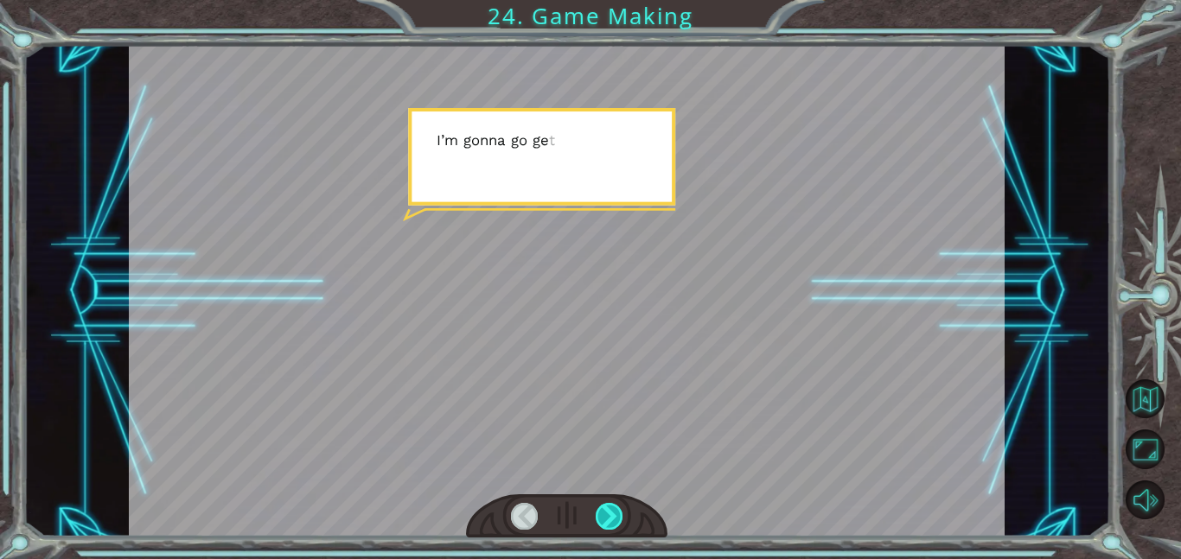
click at [609, 516] on div at bounding box center [610, 516] width 28 height 27
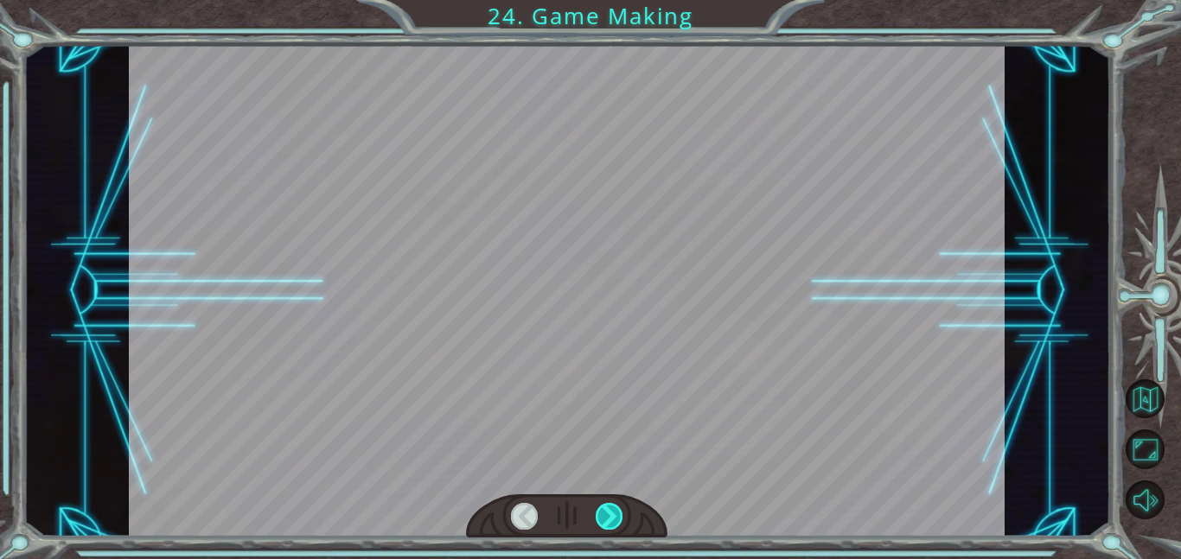
click at [609, 516] on div at bounding box center [610, 516] width 28 height 27
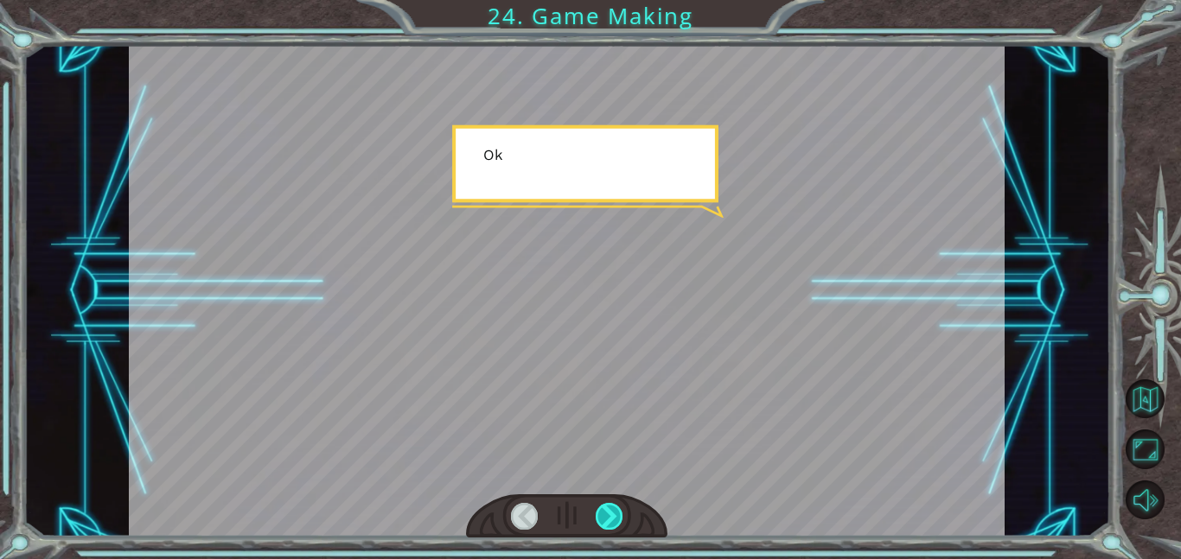
click at [609, 516] on div at bounding box center [610, 516] width 28 height 27
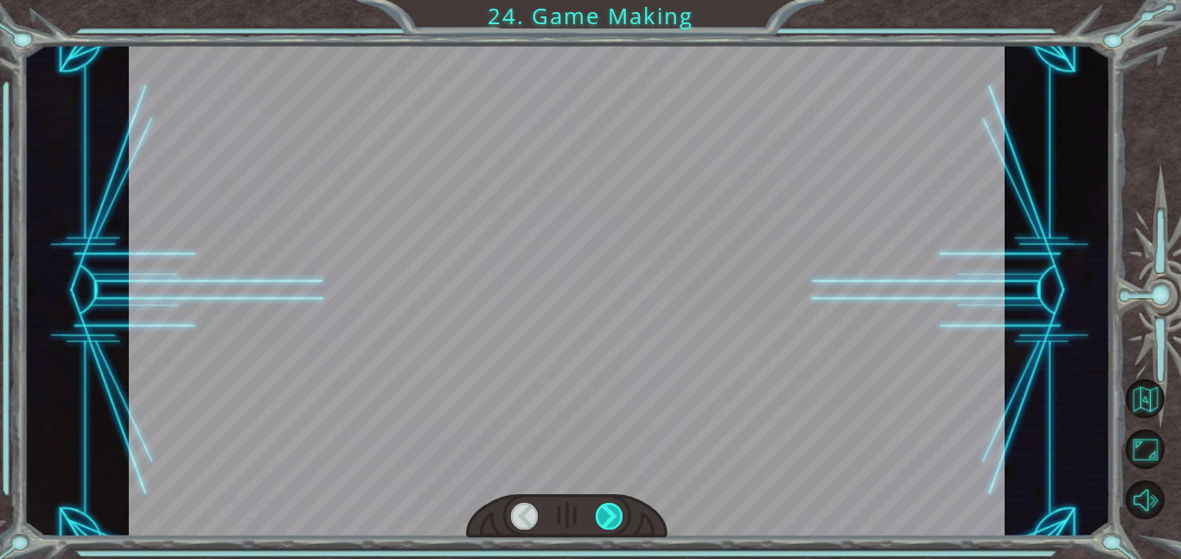
click at [609, 516] on div at bounding box center [610, 516] width 28 height 27
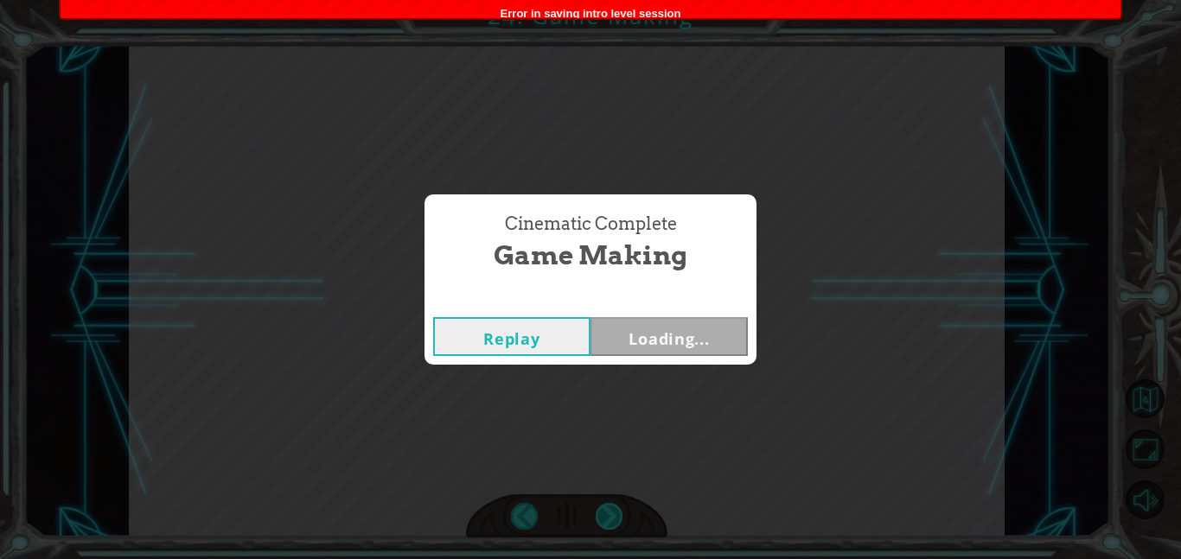
click at [609, 516] on div "Cinematic Complete Game Making Replay Loading..." at bounding box center [590, 279] width 1181 height 559
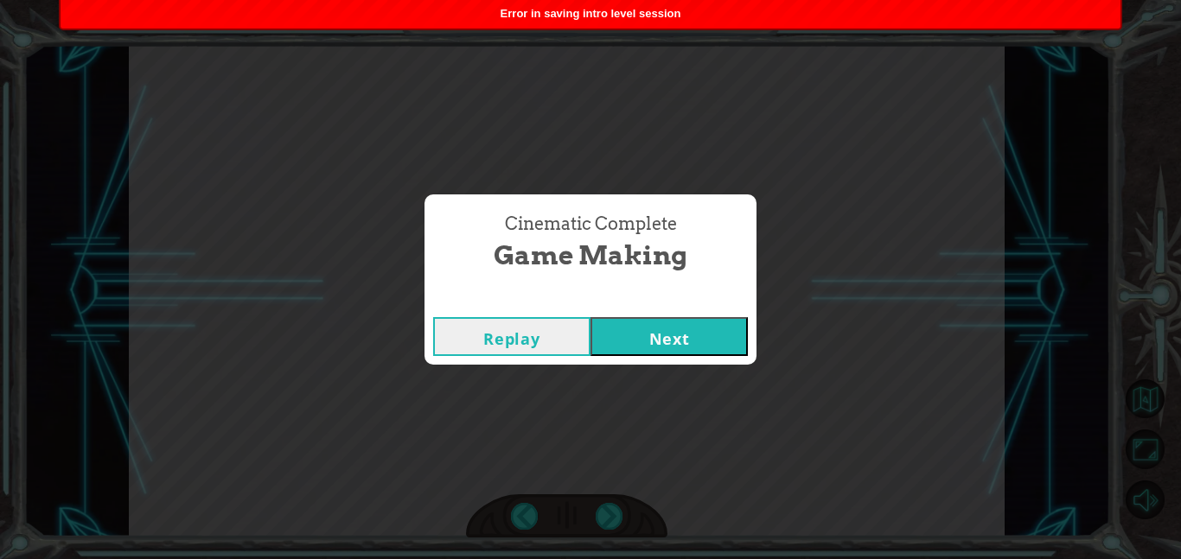
click at [675, 341] on button "Next" at bounding box center [668, 336] width 157 height 39
